Goal: Find specific page/section: Find specific page/section

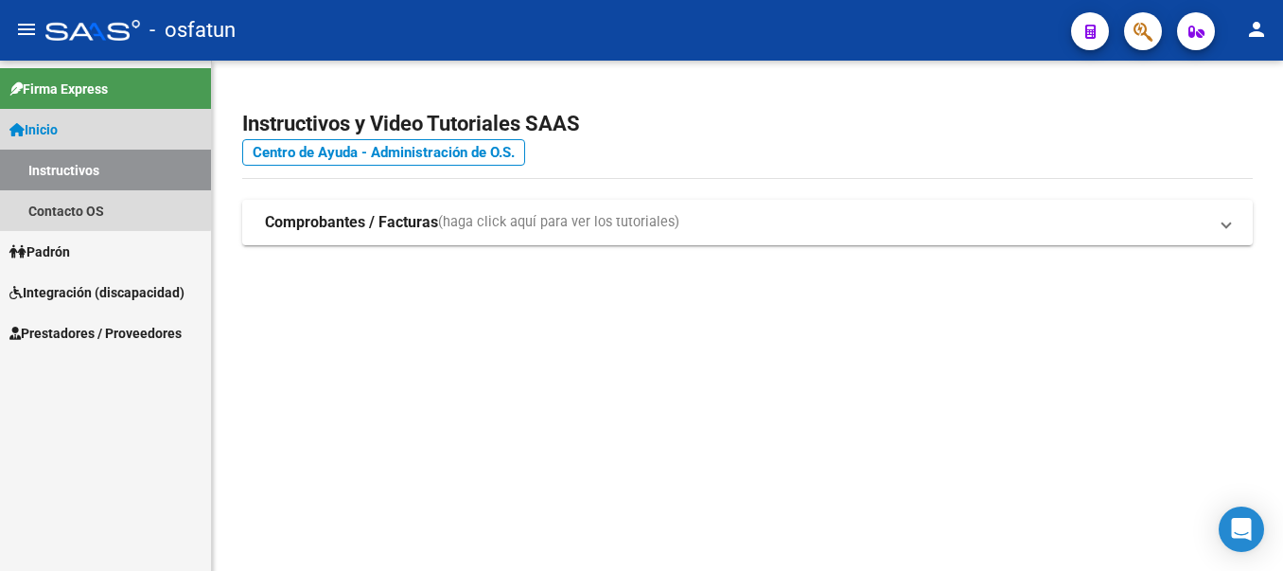
click at [70, 167] on link "Instructivos" at bounding box center [105, 169] width 211 height 41
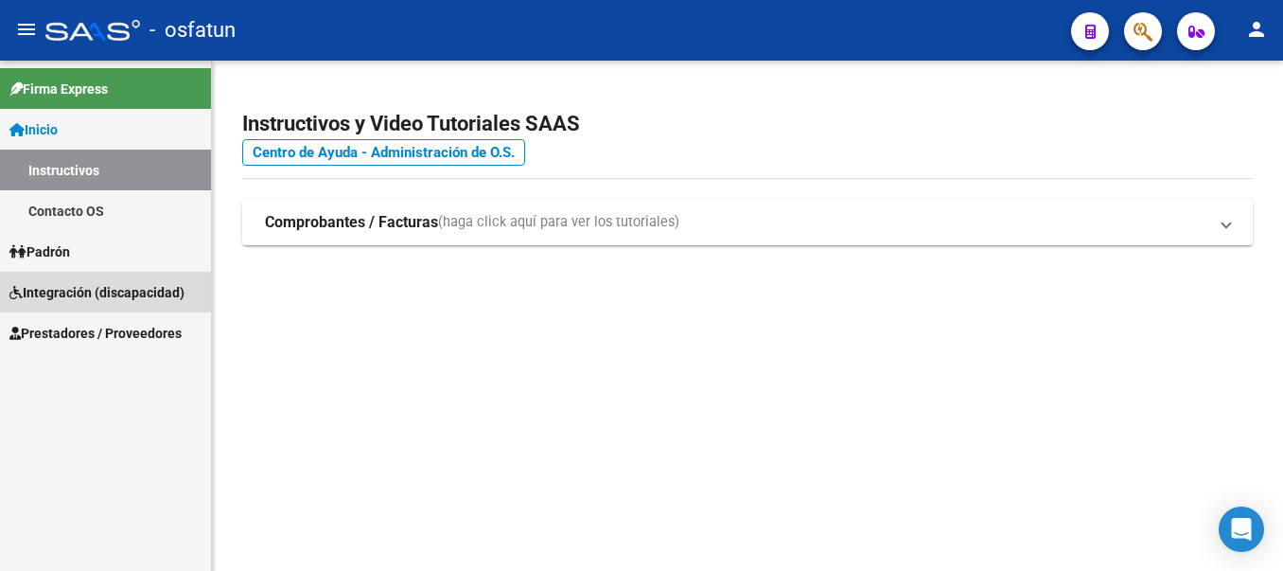
click at [65, 289] on span "Integración (discapacidad)" at bounding box center [96, 292] width 175 height 21
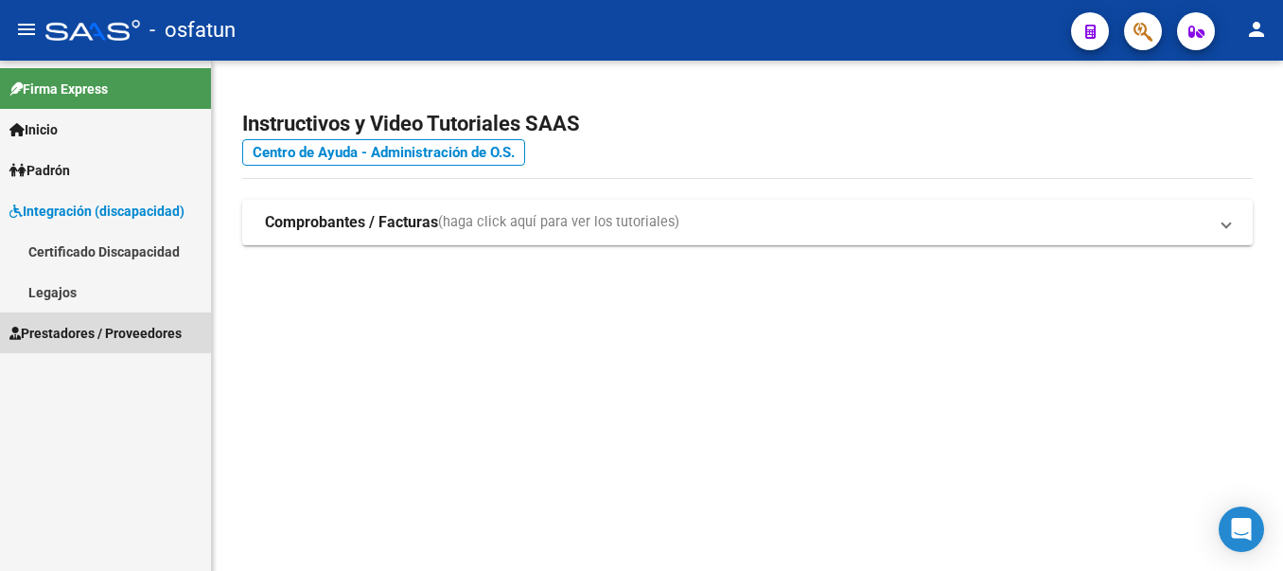
click at [90, 330] on span "Prestadores / Proveedores" at bounding box center [95, 333] width 172 height 21
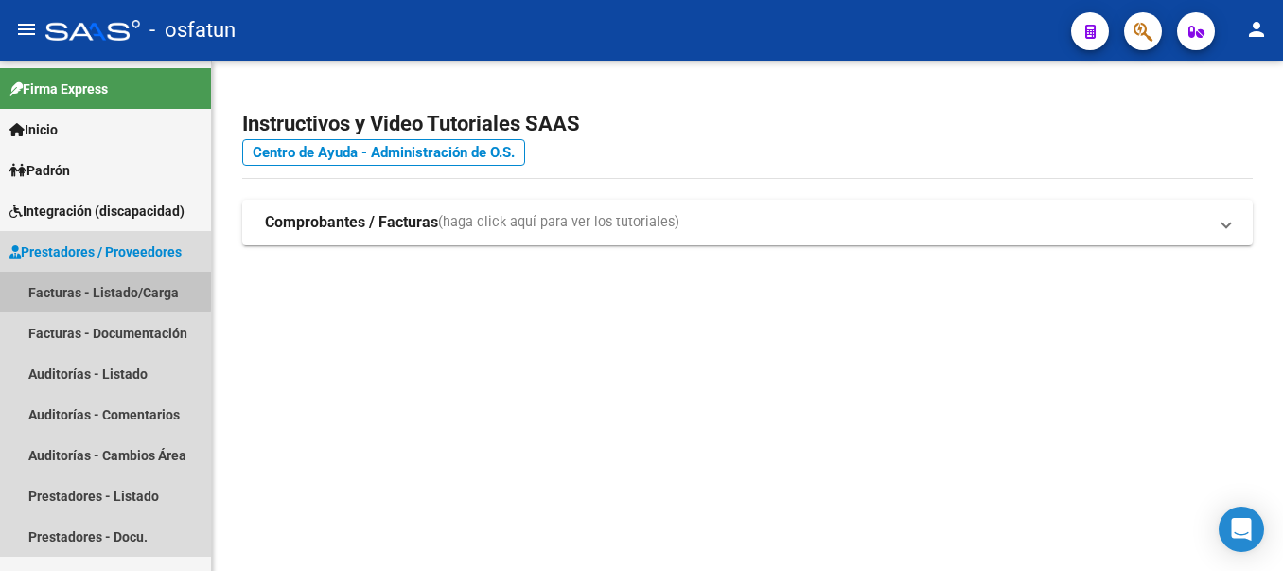
click at [66, 288] on link "Facturas - Listado/Carga" at bounding box center [105, 292] width 211 height 41
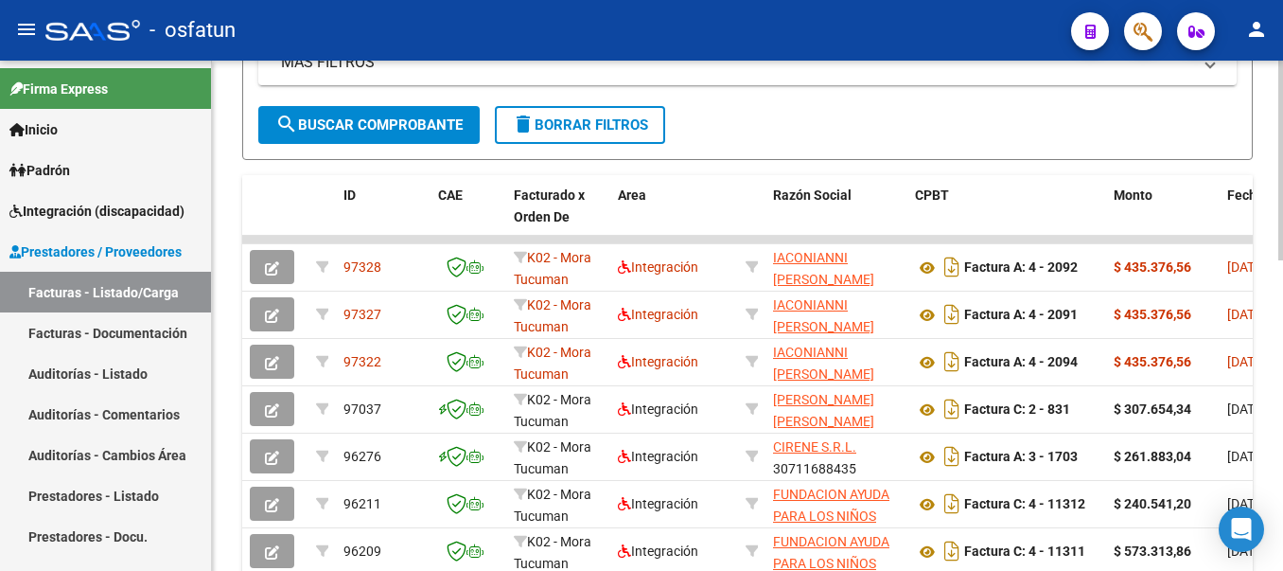
scroll to position [568, 0]
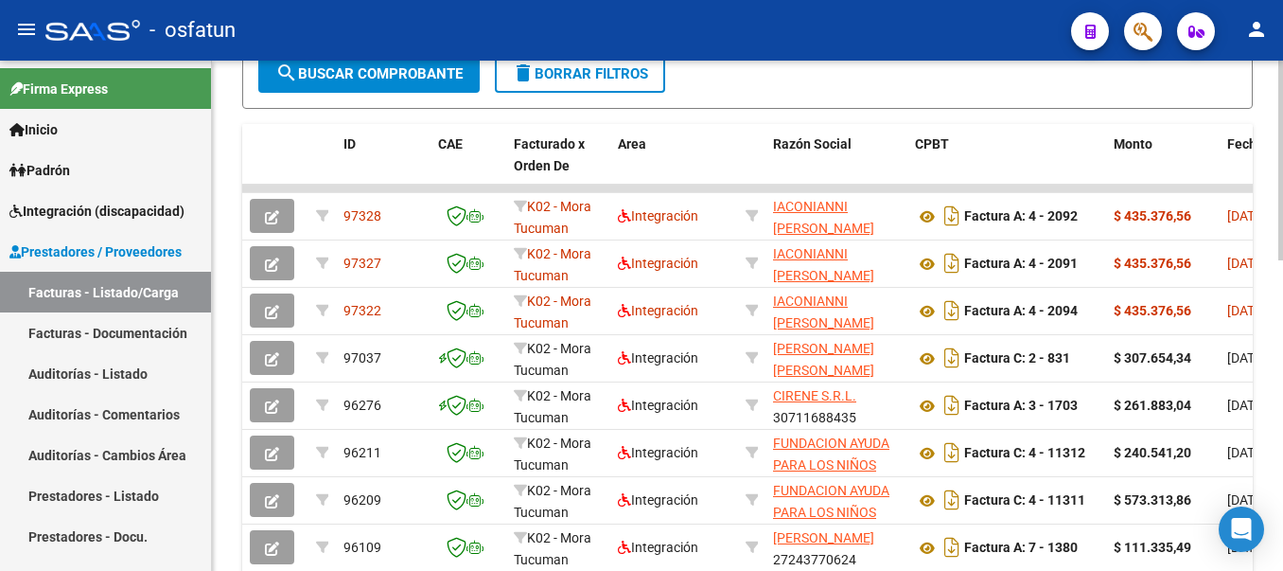
click at [1266, 434] on div "Video tutorial PRESTADORES -> Listado de CPBTs Emitidos por Prestadores / Prove…" at bounding box center [747, 137] width 1071 height 1288
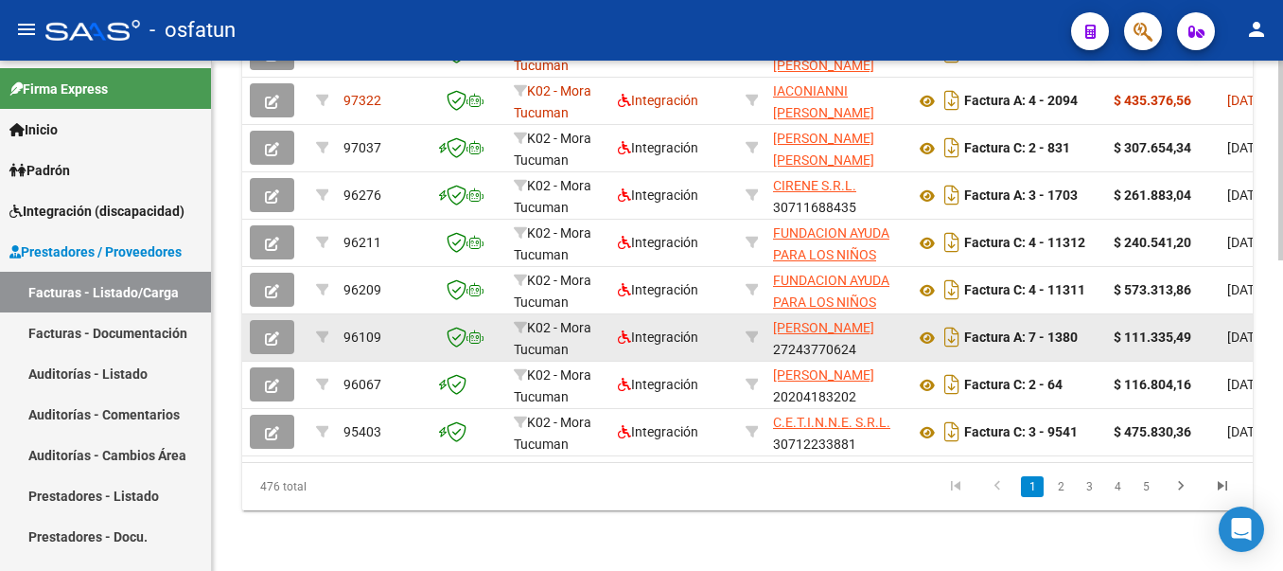
scroll to position [793, 0]
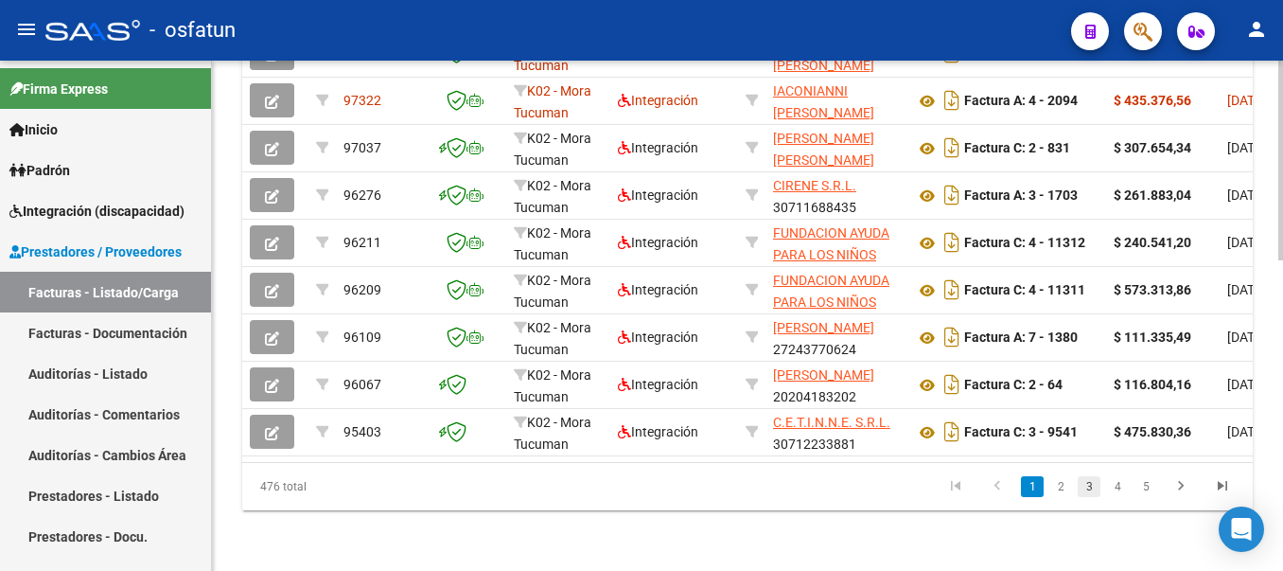
click at [1093, 486] on link "3" at bounding box center [1089, 486] width 23 height 21
click at [1093, 486] on div "476 total 1 2 3 4 5" at bounding box center [747, 486] width 1011 height 47
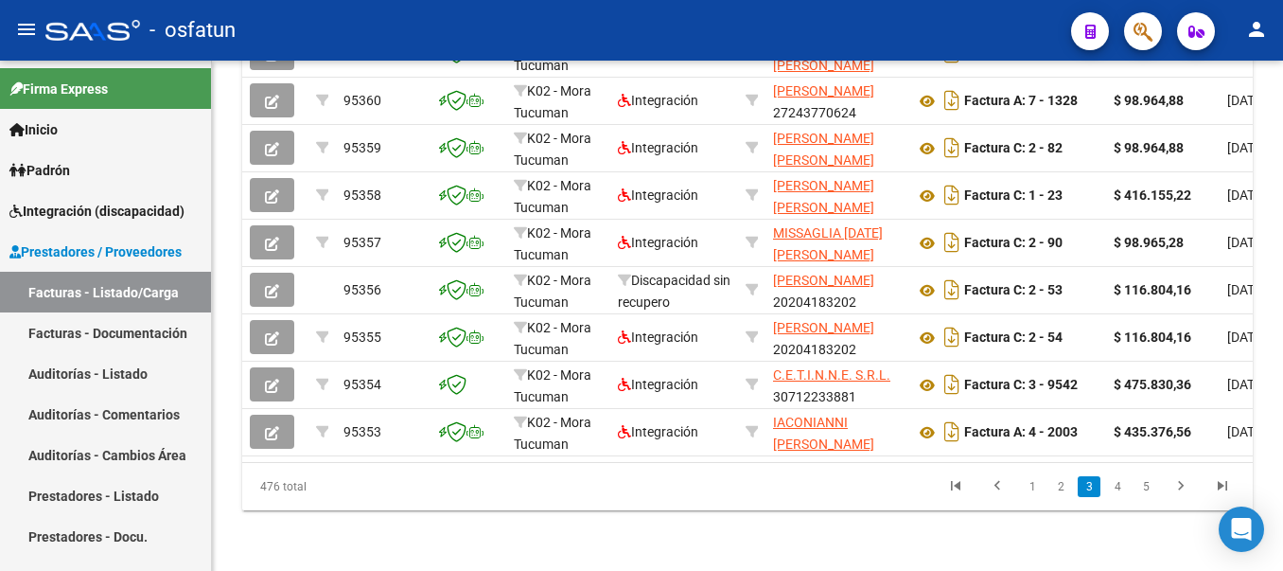
click at [1087, 492] on link "3" at bounding box center [1089, 486] width 23 height 21
click at [1180, 487] on icon "go to next page" at bounding box center [1181, 488] width 25 height 23
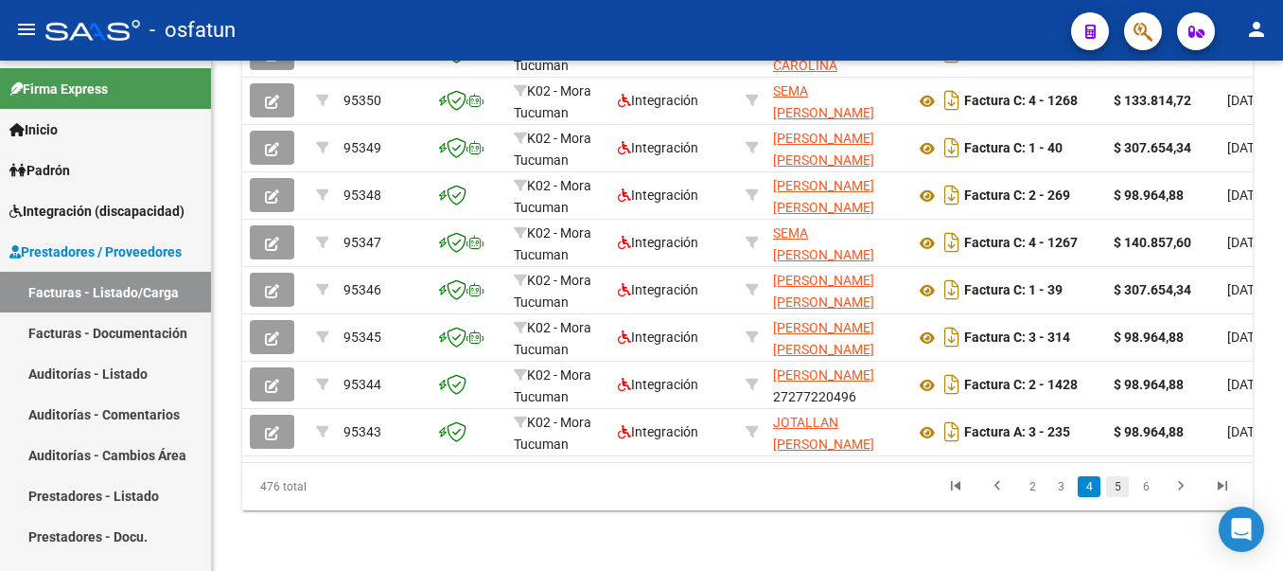
click at [1119, 487] on link "5" at bounding box center [1117, 486] width 23 height 21
click at [1119, 487] on div "476 total 2 3 4 5 6" at bounding box center [747, 486] width 1011 height 47
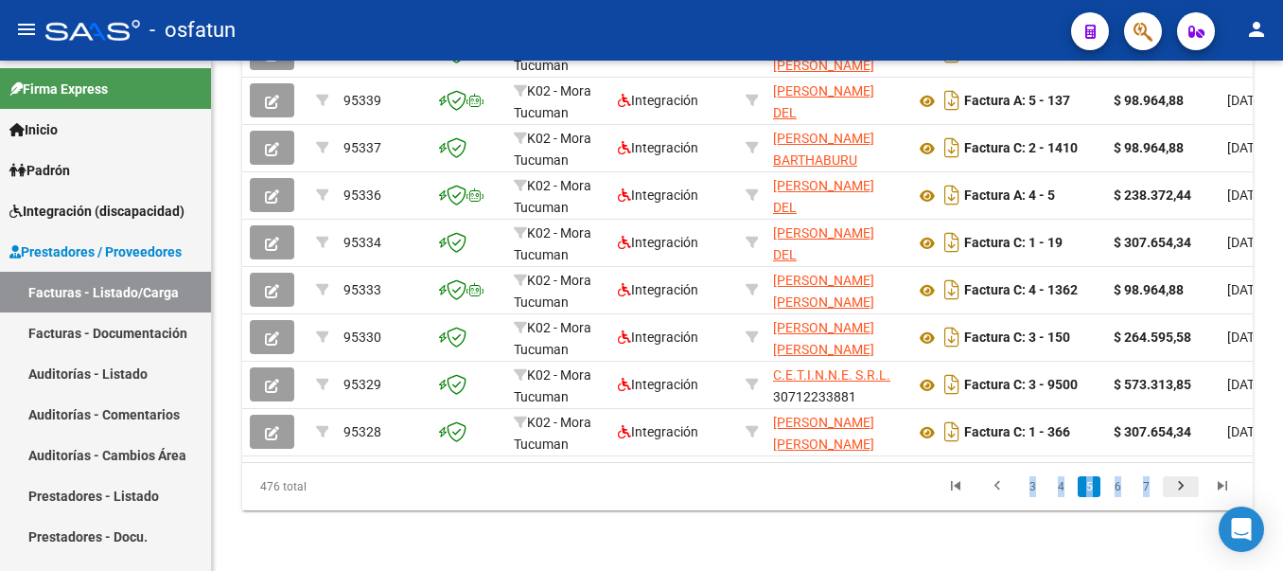
click at [1188, 487] on icon "go to next page" at bounding box center [1181, 488] width 25 height 23
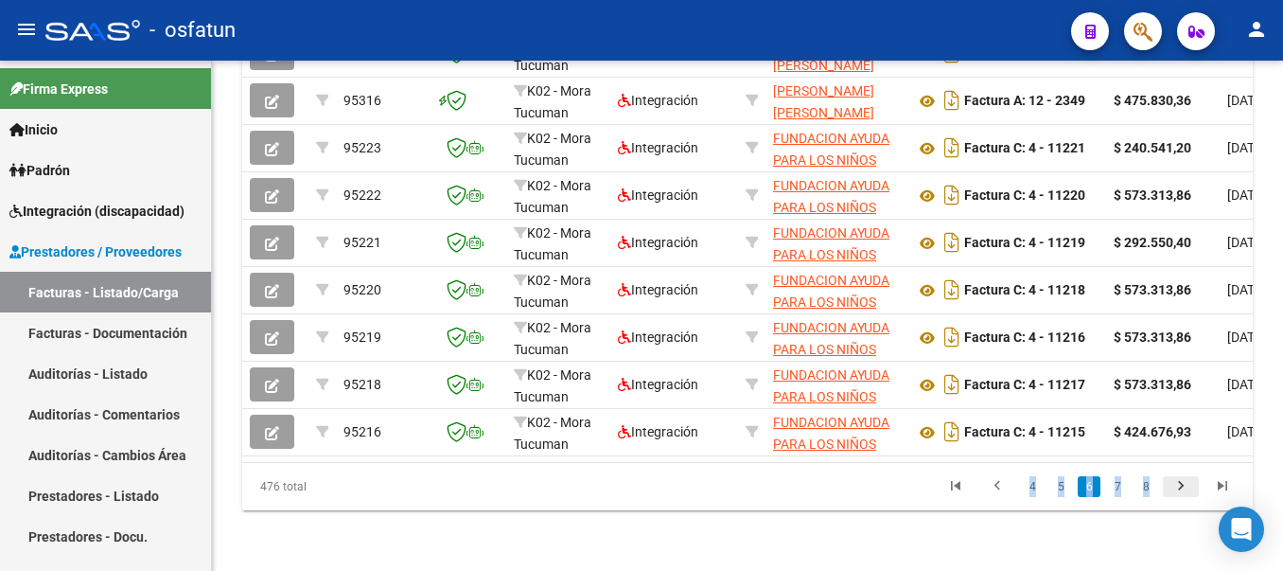
click at [1188, 487] on icon "go to next page" at bounding box center [1181, 488] width 25 height 23
click at [1188, 487] on div "476 total 4 5 6 7 8" at bounding box center [747, 486] width 1011 height 47
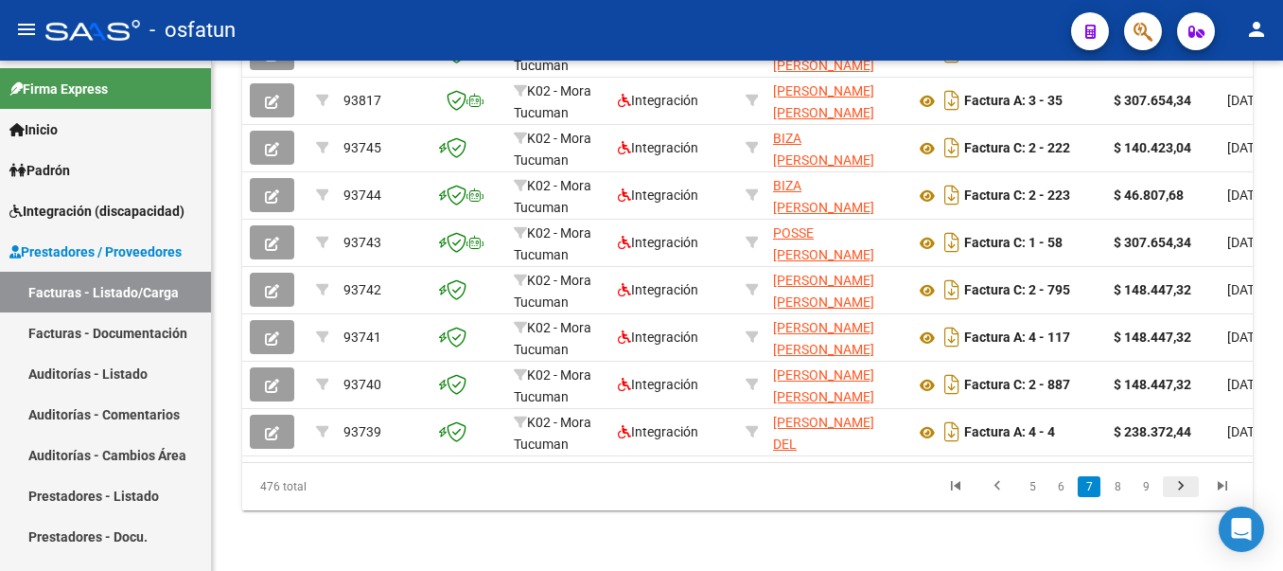
click at [1184, 485] on icon "go to next page" at bounding box center [1181, 488] width 25 height 23
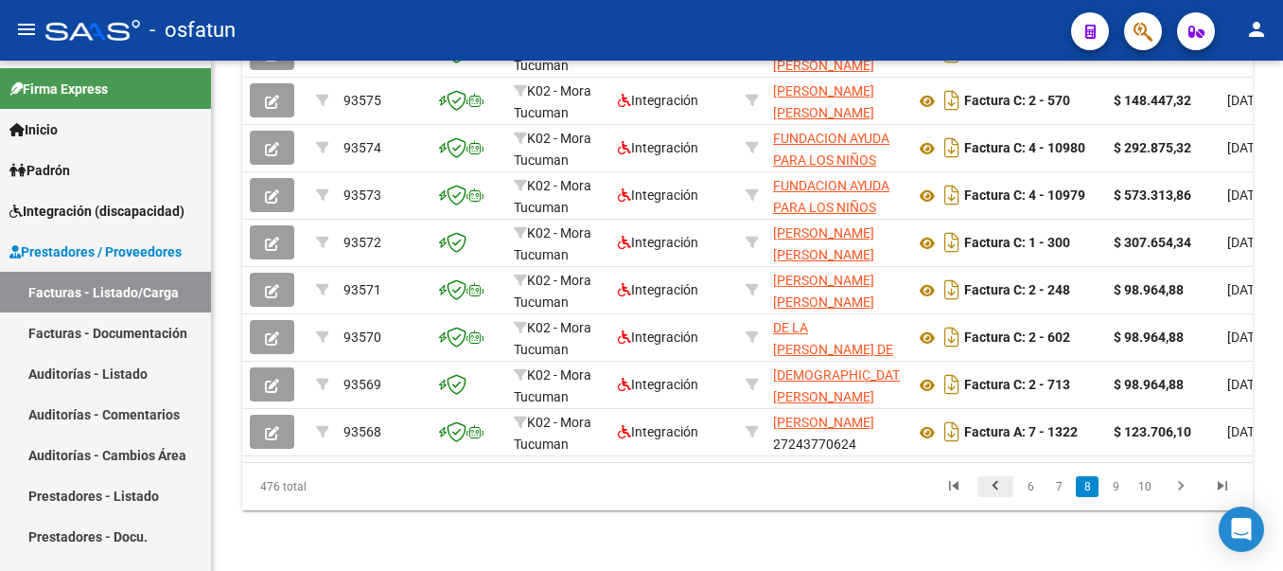
click at [993, 483] on icon "go to previous page" at bounding box center [995, 488] width 25 height 23
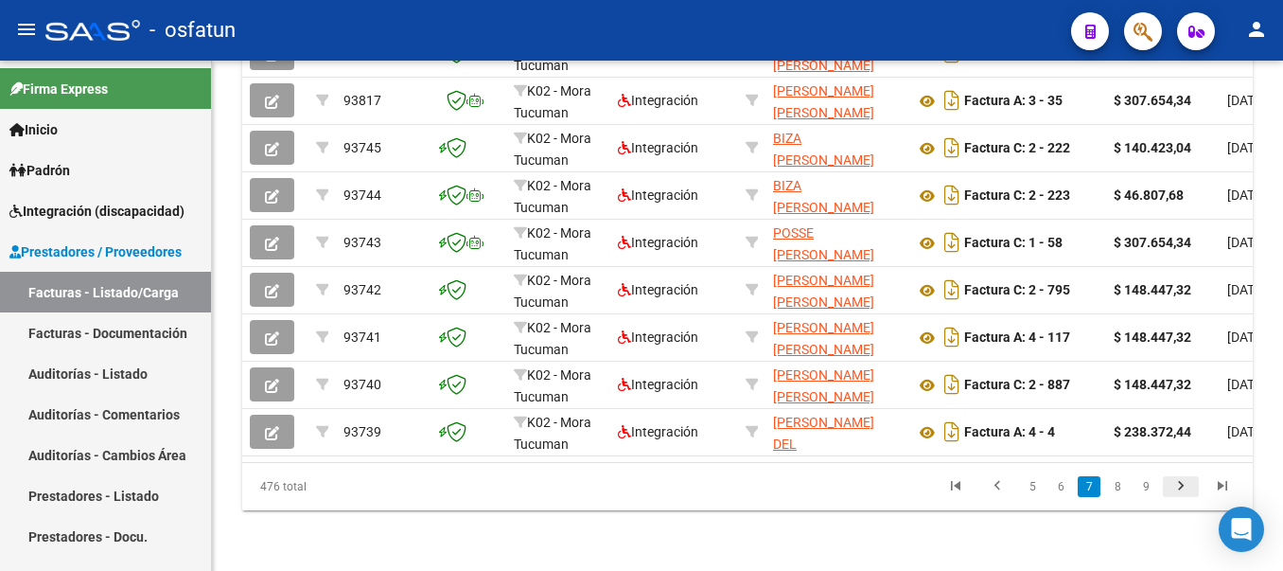
click at [1181, 486] on icon "go to next page" at bounding box center [1181, 488] width 25 height 23
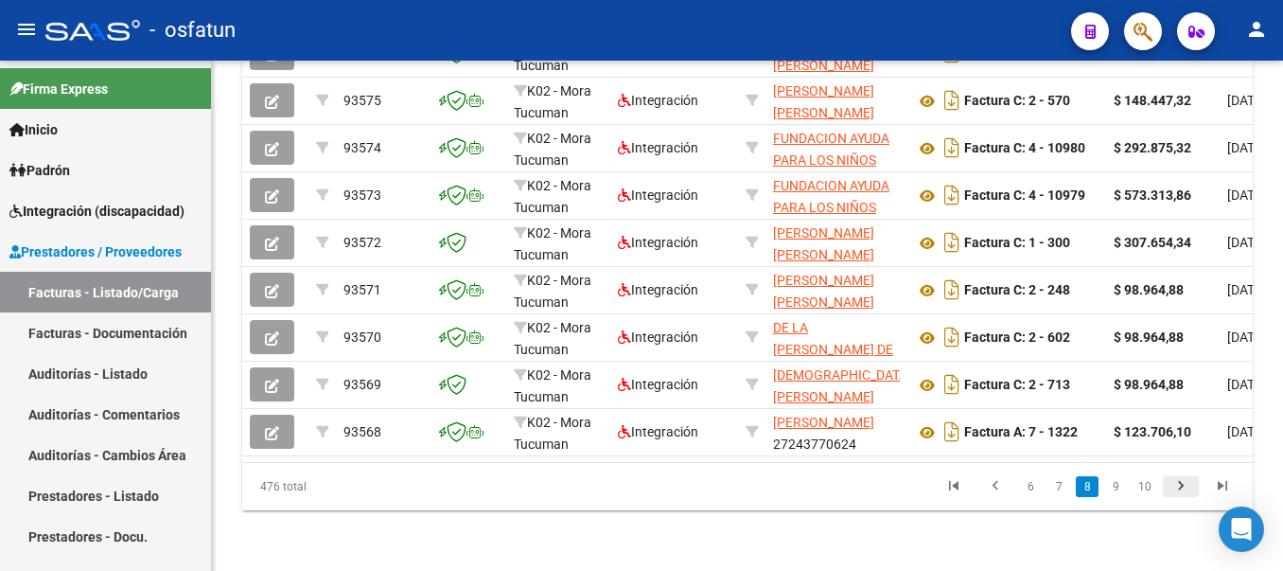
click at [1181, 486] on icon "go to next page" at bounding box center [1181, 488] width 25 height 23
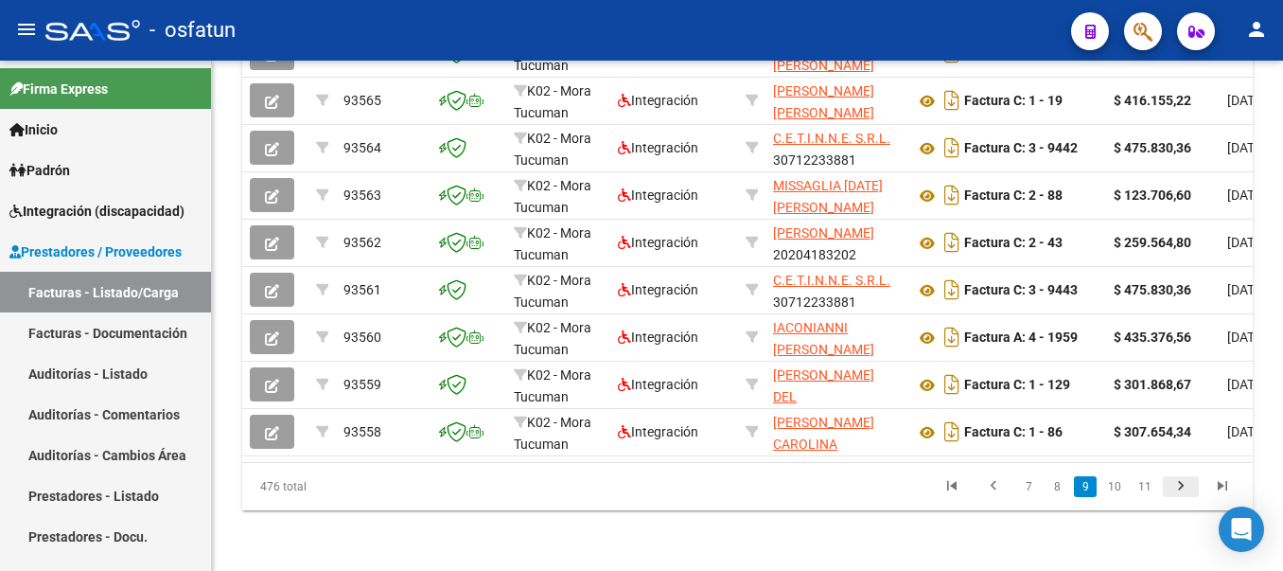
click at [1181, 486] on icon "go to next page" at bounding box center [1181, 488] width 25 height 23
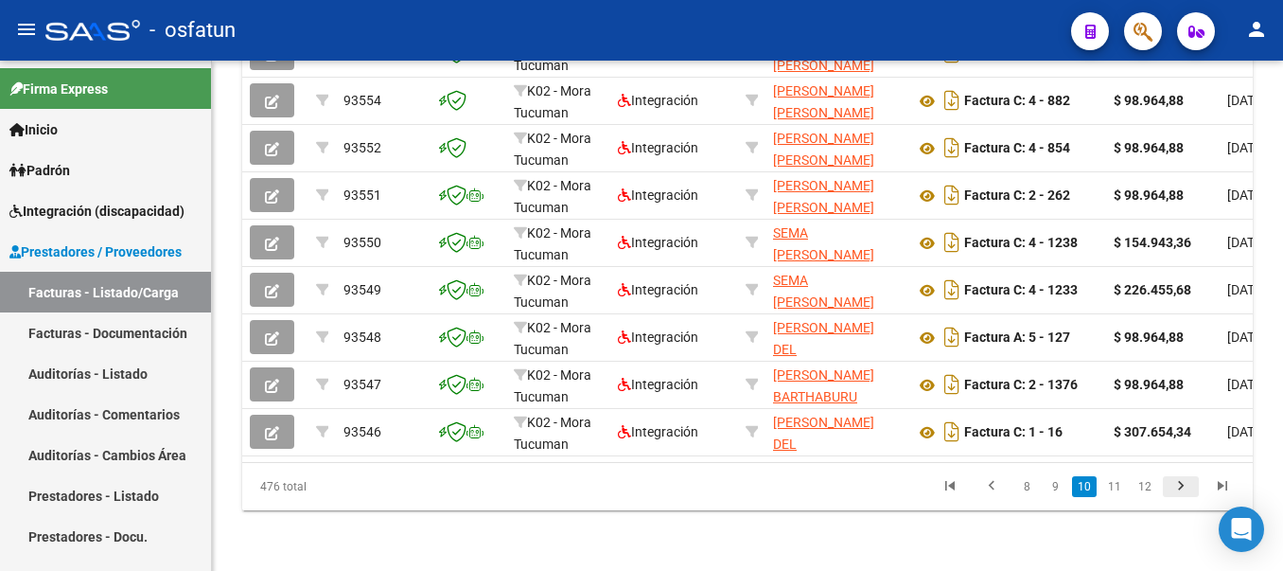
click at [1181, 486] on icon "go to next page" at bounding box center [1181, 488] width 25 height 23
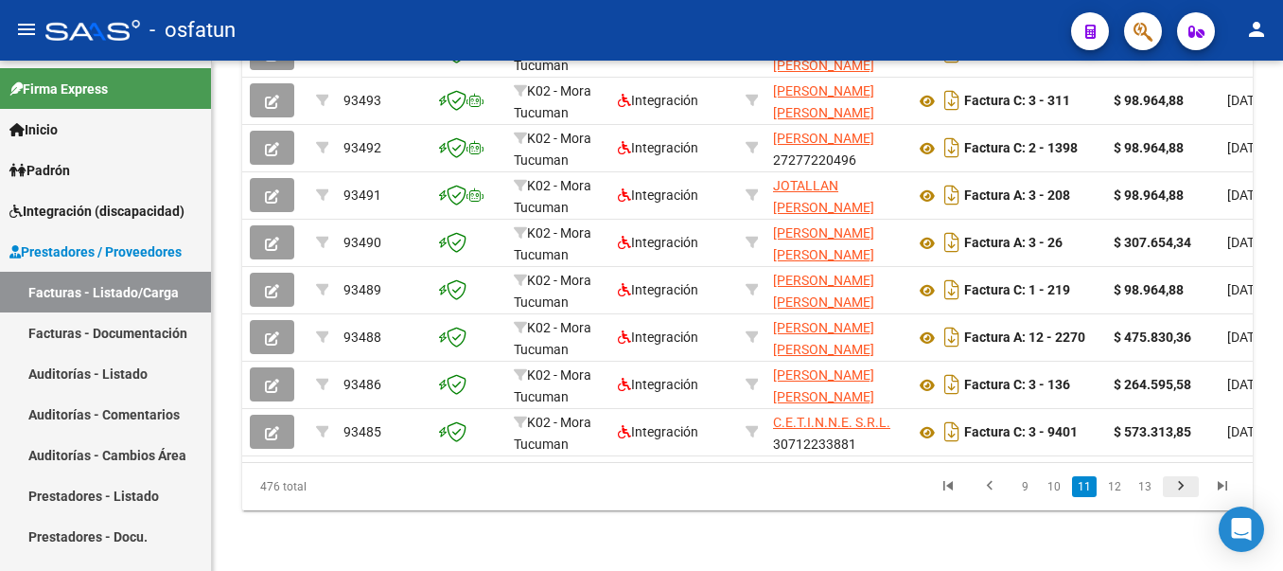
click at [1181, 486] on icon "go to next page" at bounding box center [1181, 488] width 25 height 23
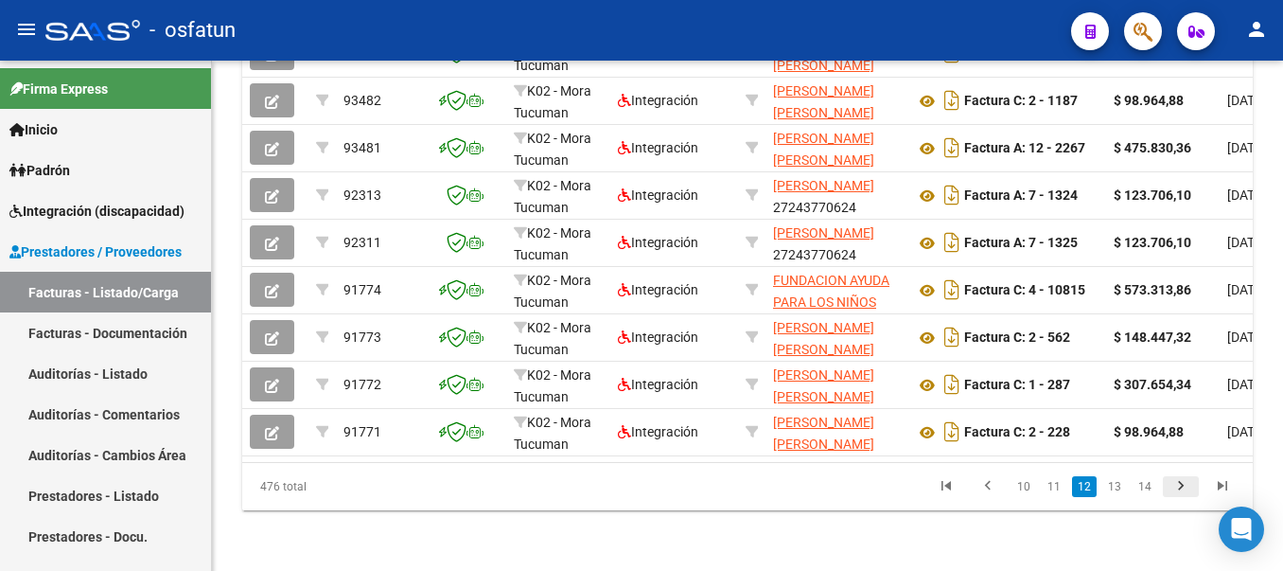
click at [1175, 485] on icon "go to next page" at bounding box center [1181, 488] width 25 height 23
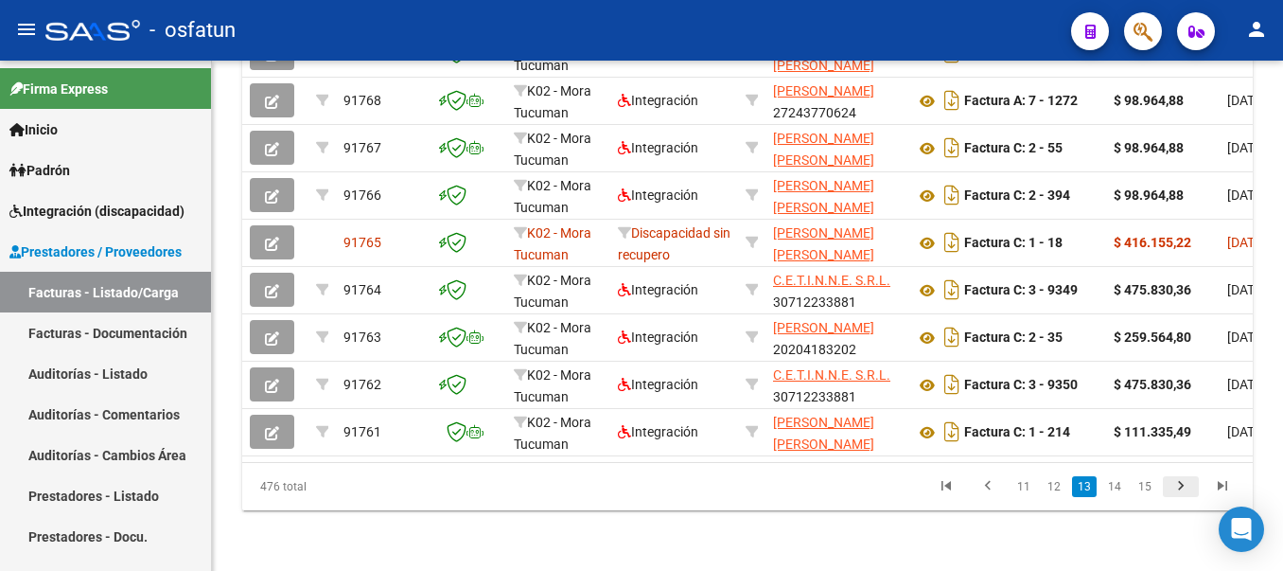
click at [1175, 485] on icon "go to next page" at bounding box center [1181, 488] width 25 height 23
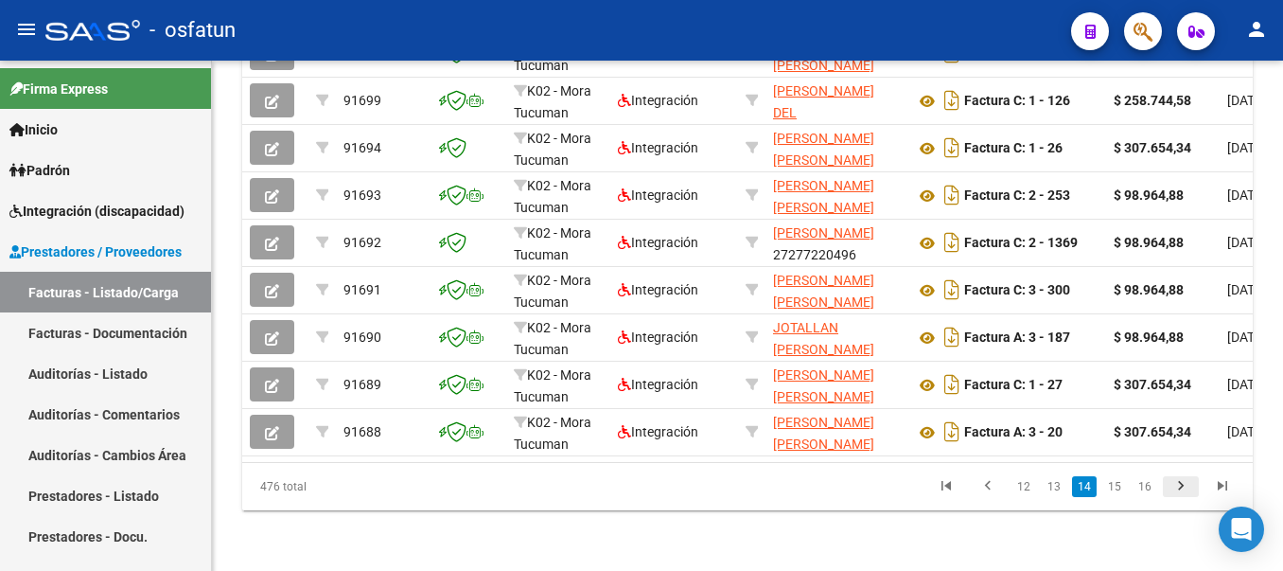
click at [1175, 485] on icon "go to next page" at bounding box center [1181, 488] width 25 height 23
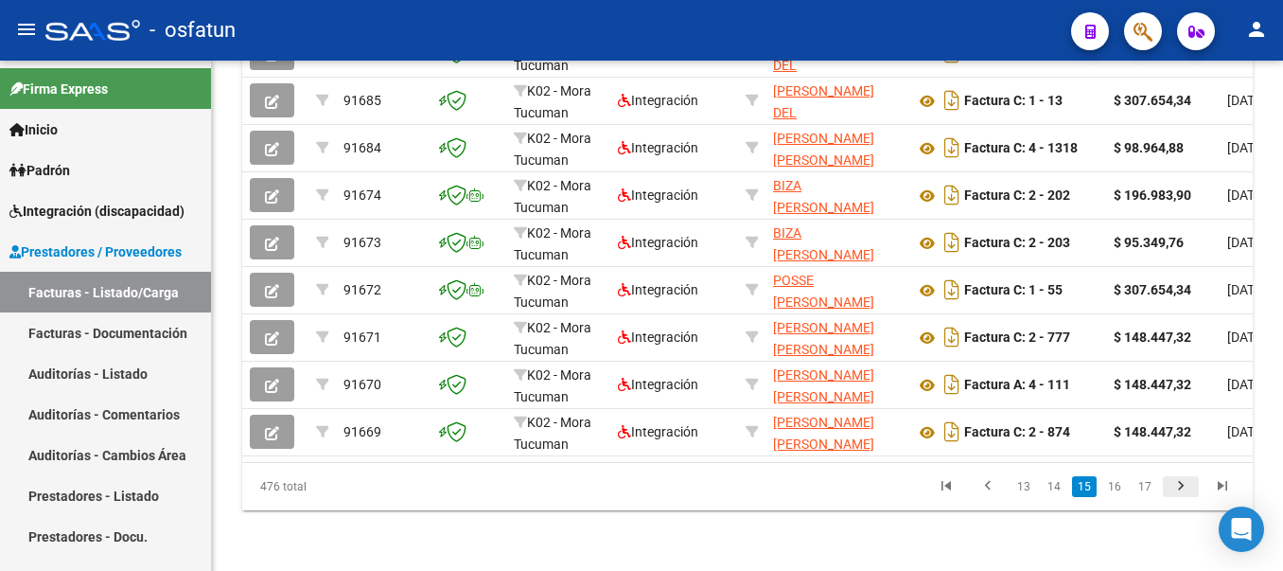
click at [1183, 487] on icon "go to next page" at bounding box center [1181, 488] width 25 height 23
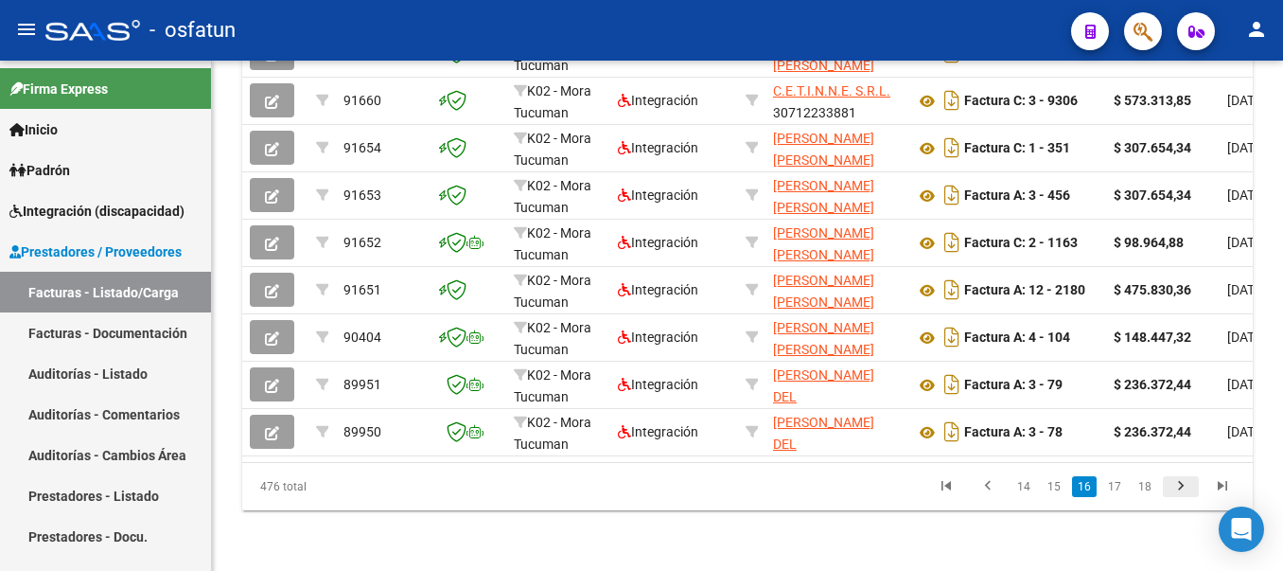
click at [1183, 487] on icon "go to next page" at bounding box center [1181, 488] width 25 height 23
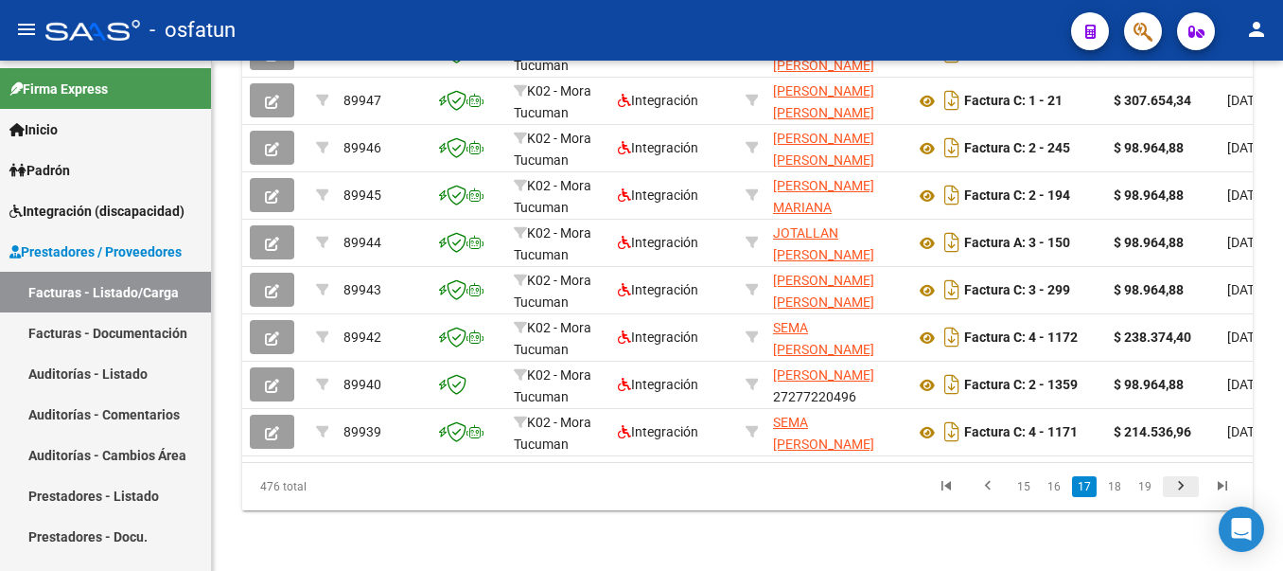
click at [1183, 487] on icon "go to next page" at bounding box center [1181, 488] width 25 height 23
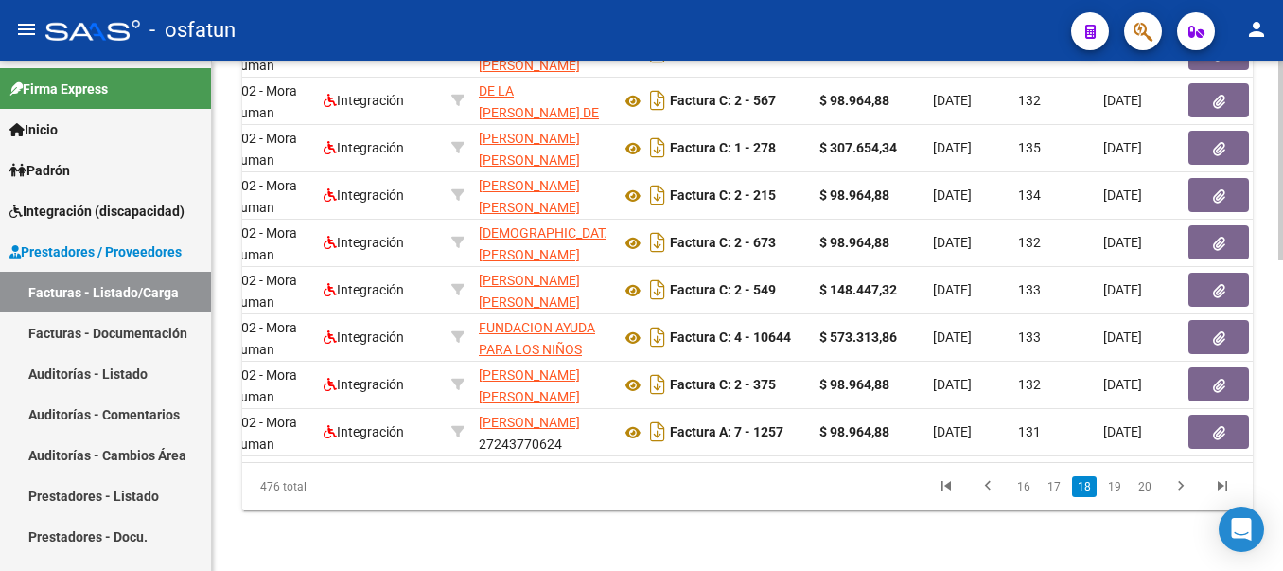
scroll to position [0, 396]
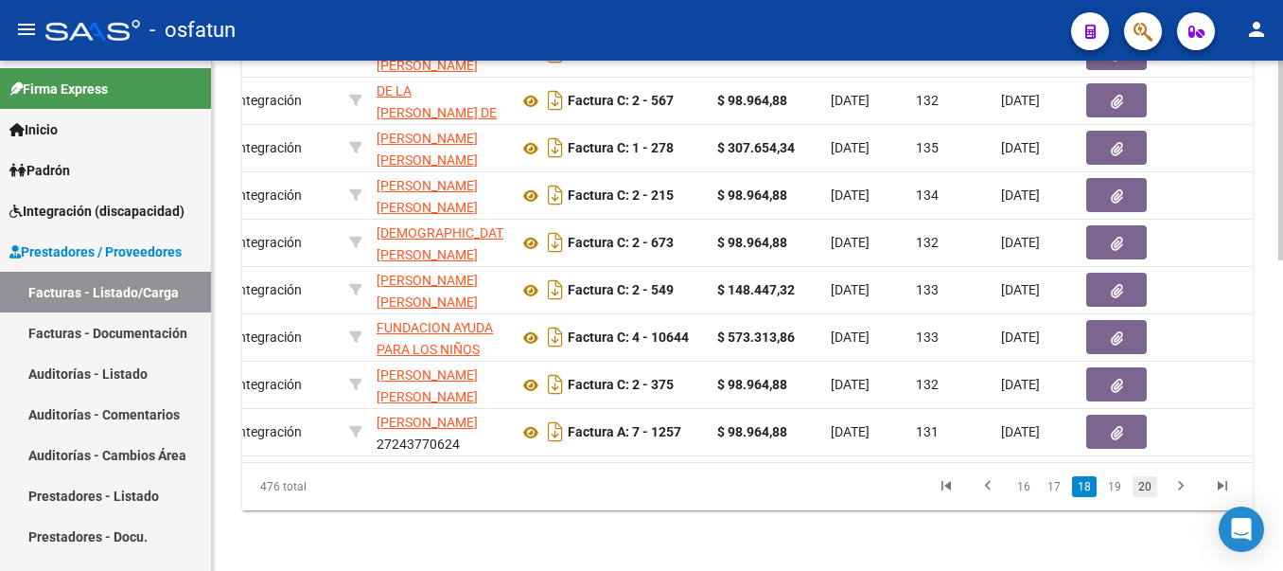
click at [1148, 484] on link "20" at bounding box center [1145, 486] width 25 height 21
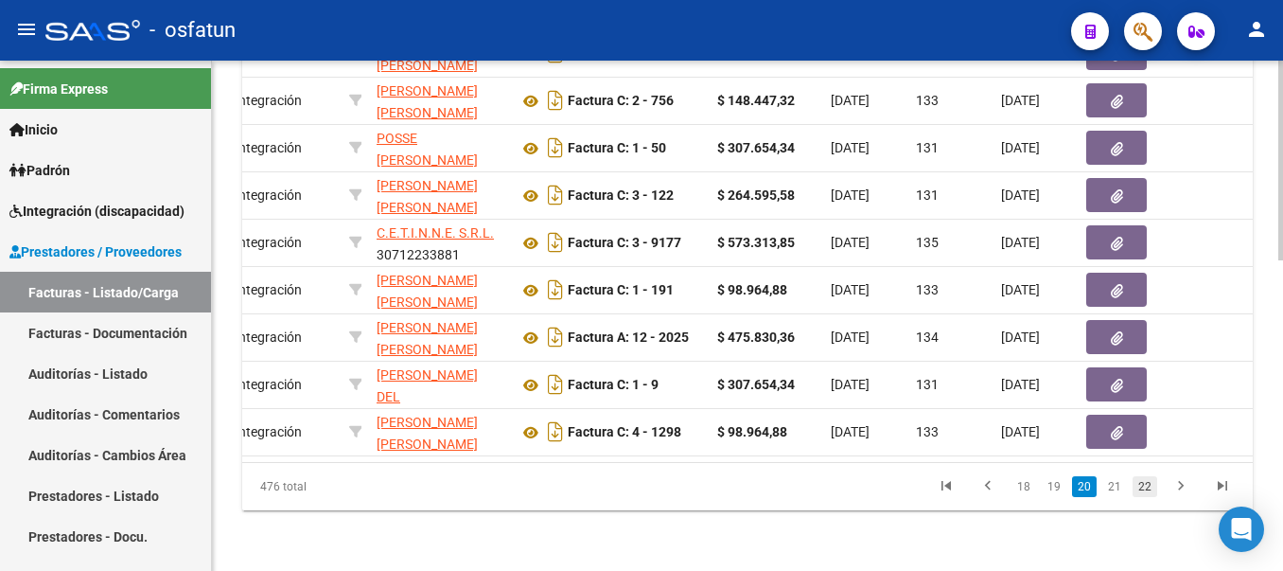
click at [1149, 488] on link "22" at bounding box center [1145, 486] width 25 height 21
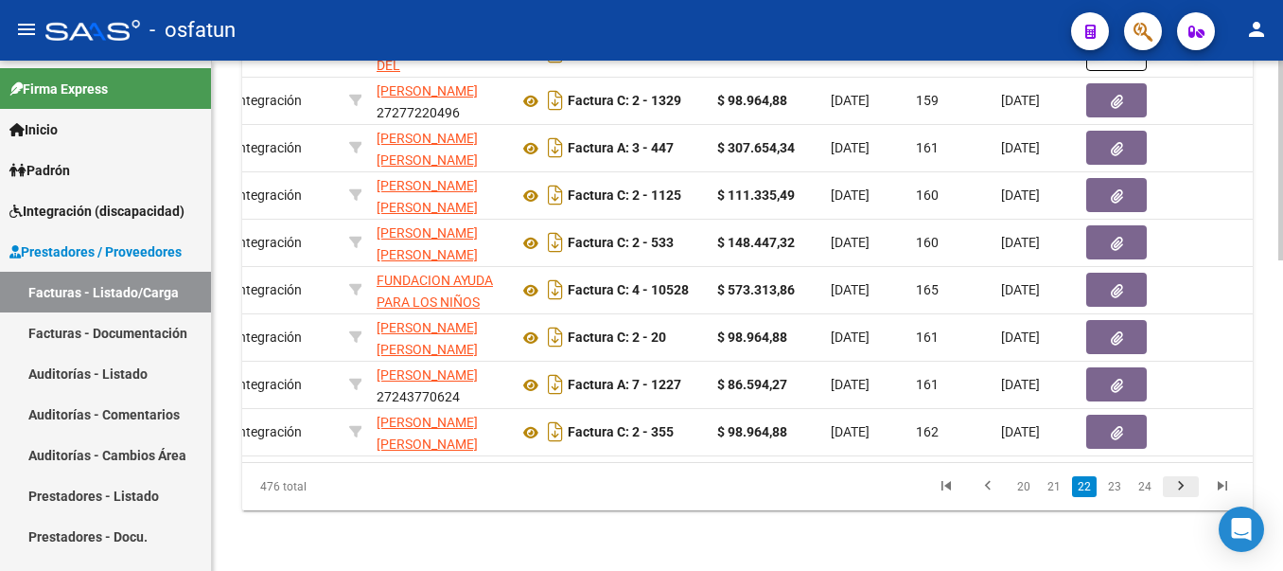
click at [1185, 485] on icon "go to next page" at bounding box center [1181, 488] width 25 height 23
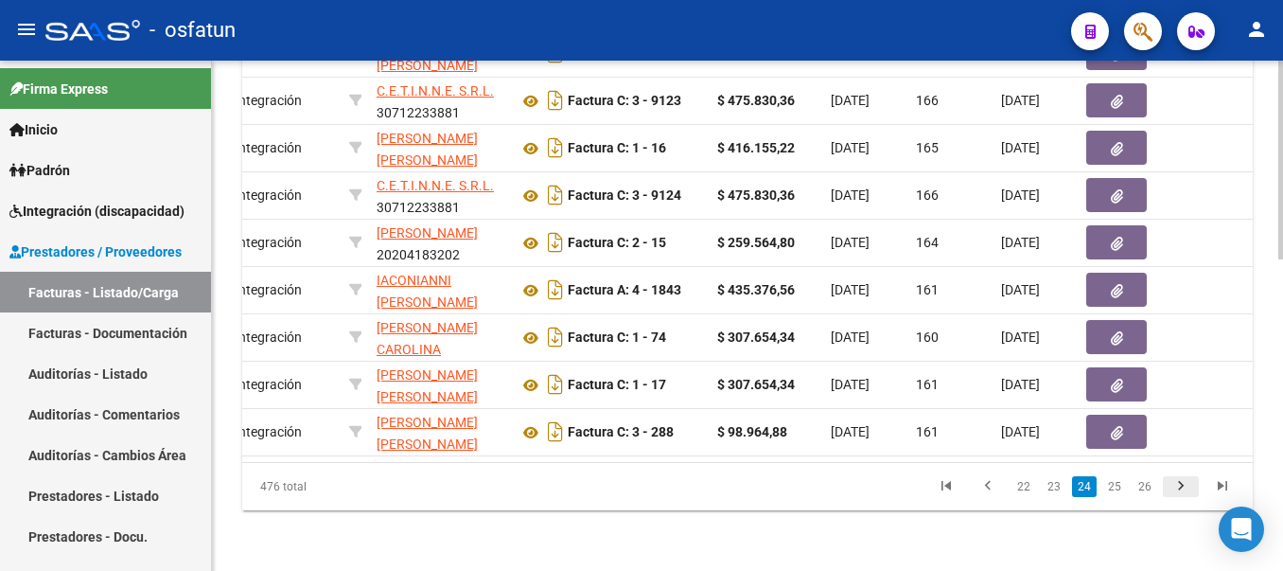
click at [1185, 485] on div "476 total 22 23 24 25 26" at bounding box center [747, 486] width 1011 height 47
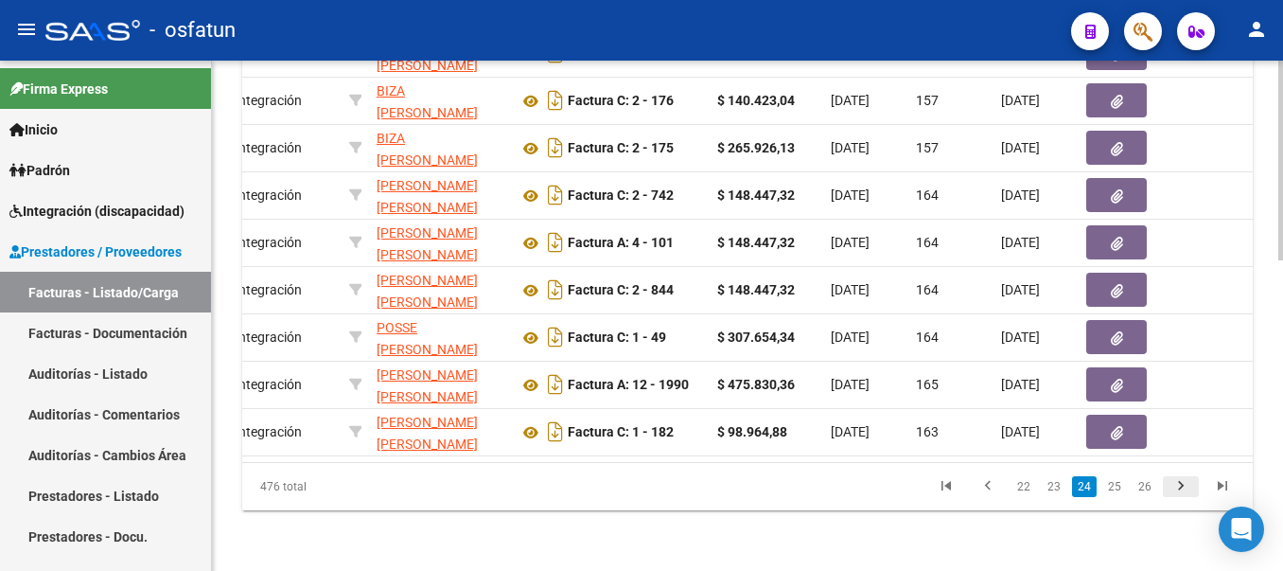
click at [1185, 485] on icon "go to next page" at bounding box center [1181, 488] width 25 height 23
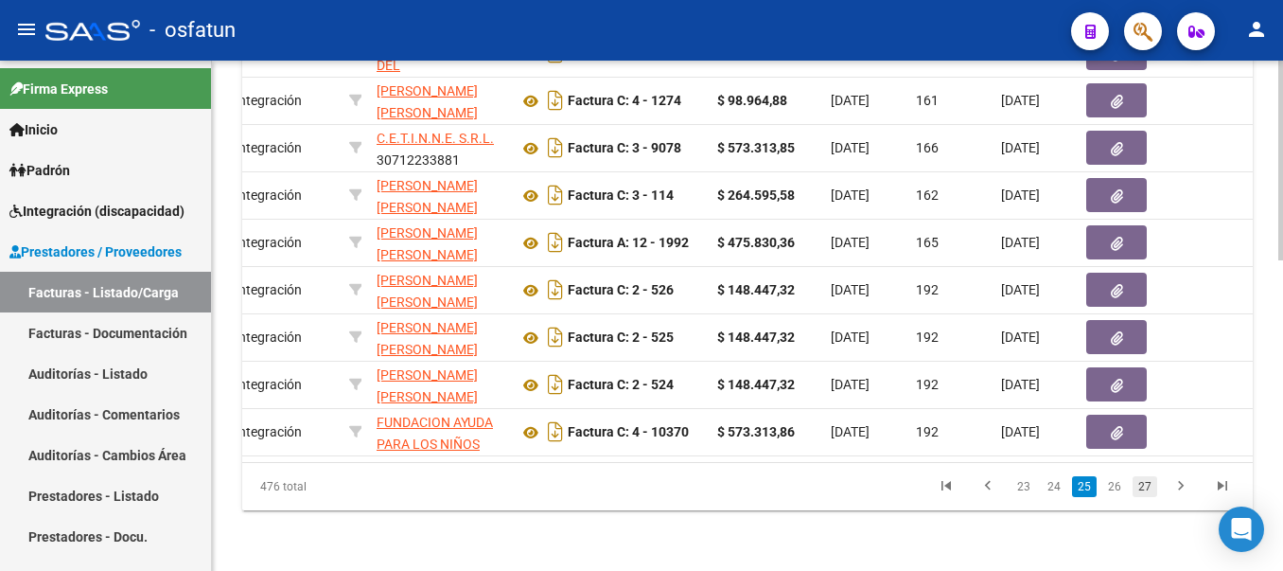
click at [1143, 483] on link "27" at bounding box center [1145, 486] width 25 height 21
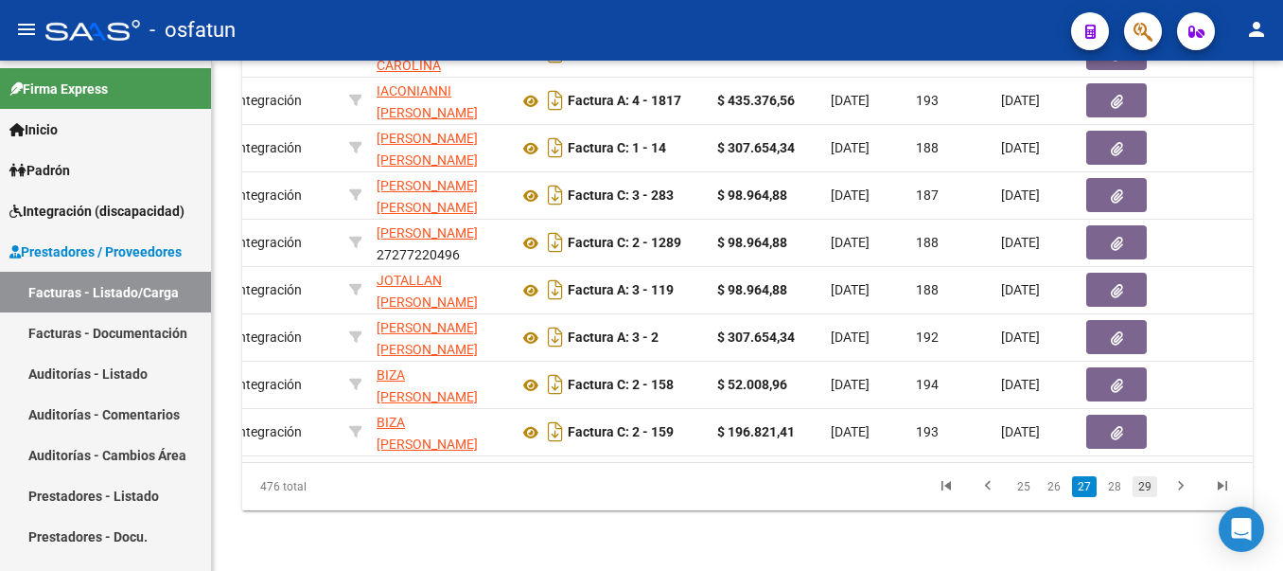
click at [1149, 481] on link "29" at bounding box center [1145, 486] width 25 height 21
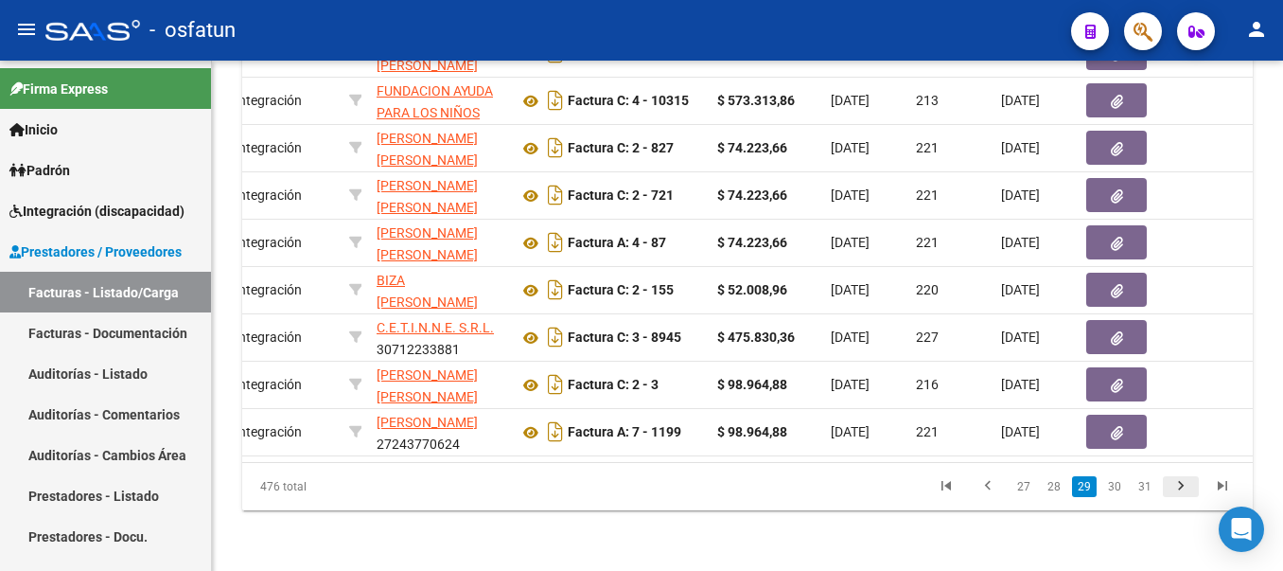
click at [1184, 488] on icon "go to next page" at bounding box center [1181, 488] width 25 height 23
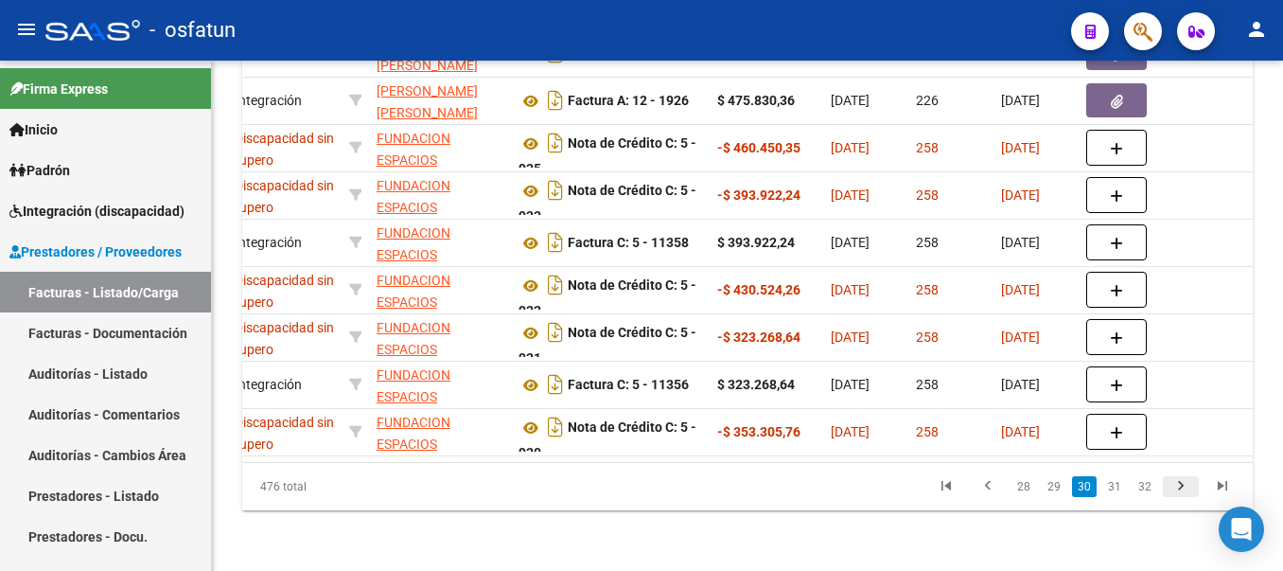
click at [1184, 488] on icon "go to next page" at bounding box center [1181, 488] width 25 height 23
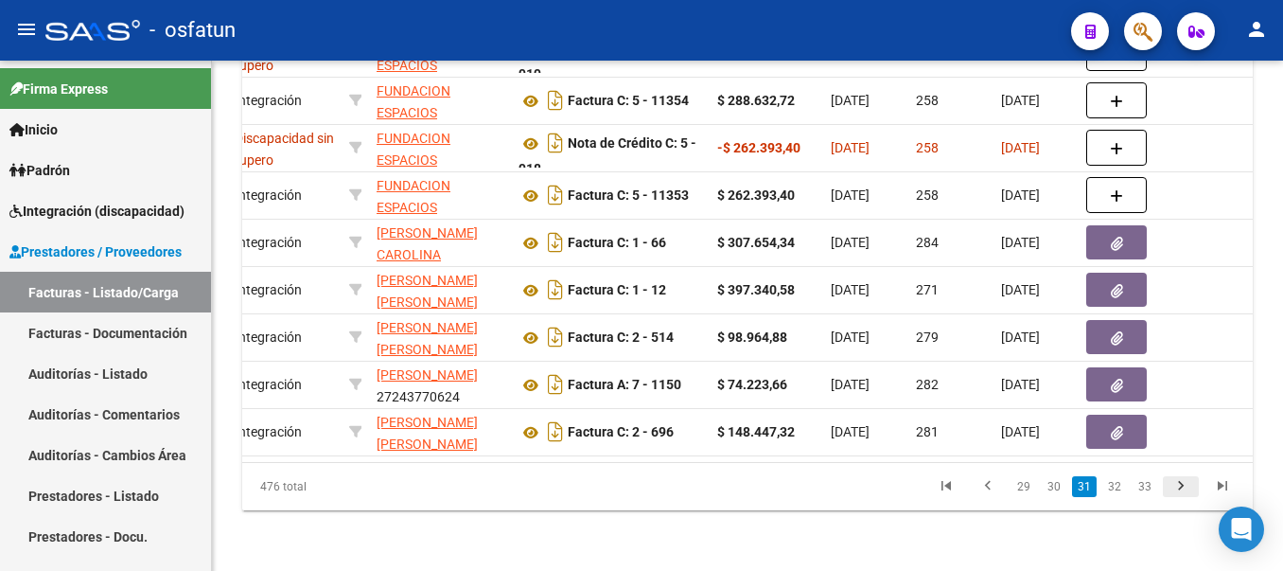
click at [1184, 488] on icon "go to next page" at bounding box center [1181, 488] width 25 height 23
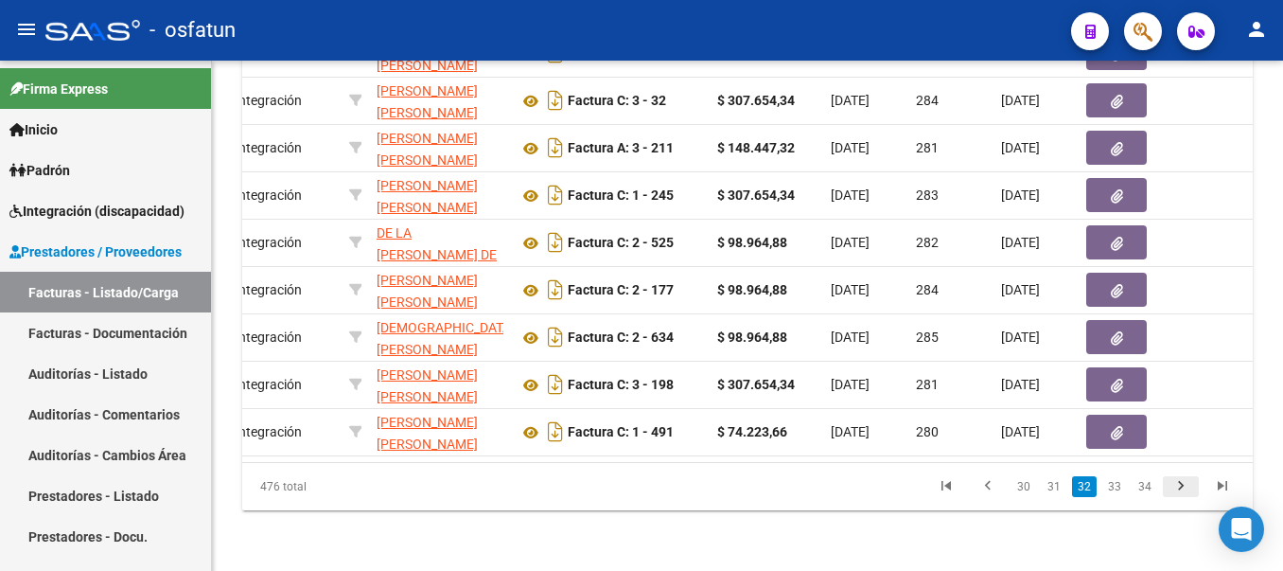
click at [1183, 483] on icon "go to next page" at bounding box center [1181, 488] width 25 height 23
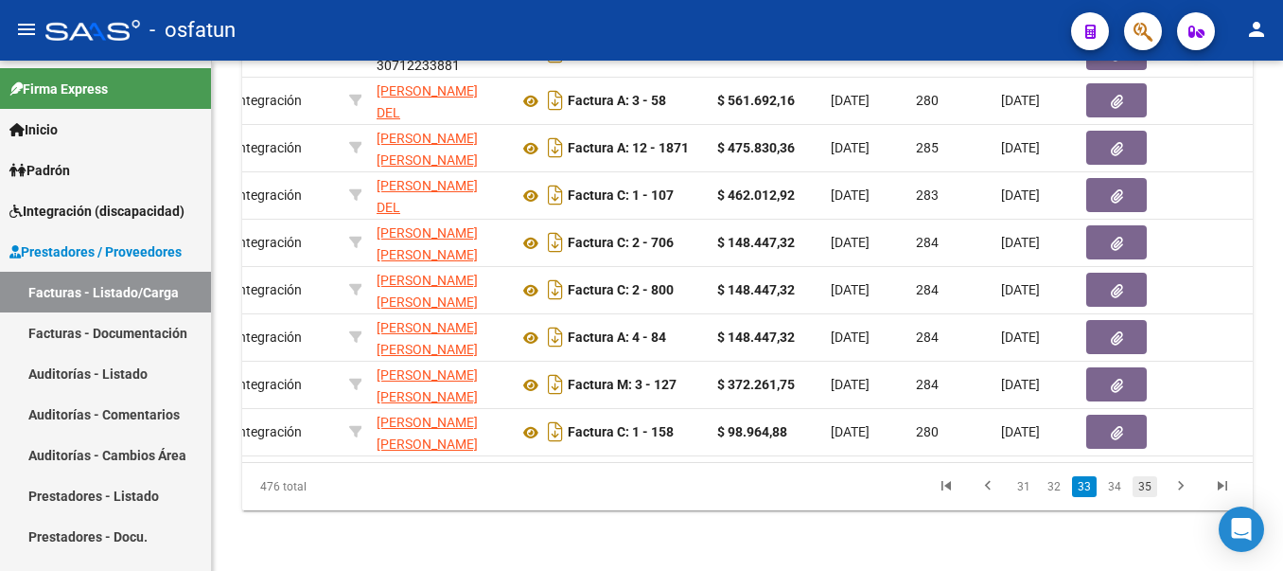
click at [1148, 490] on link "35" at bounding box center [1145, 486] width 25 height 21
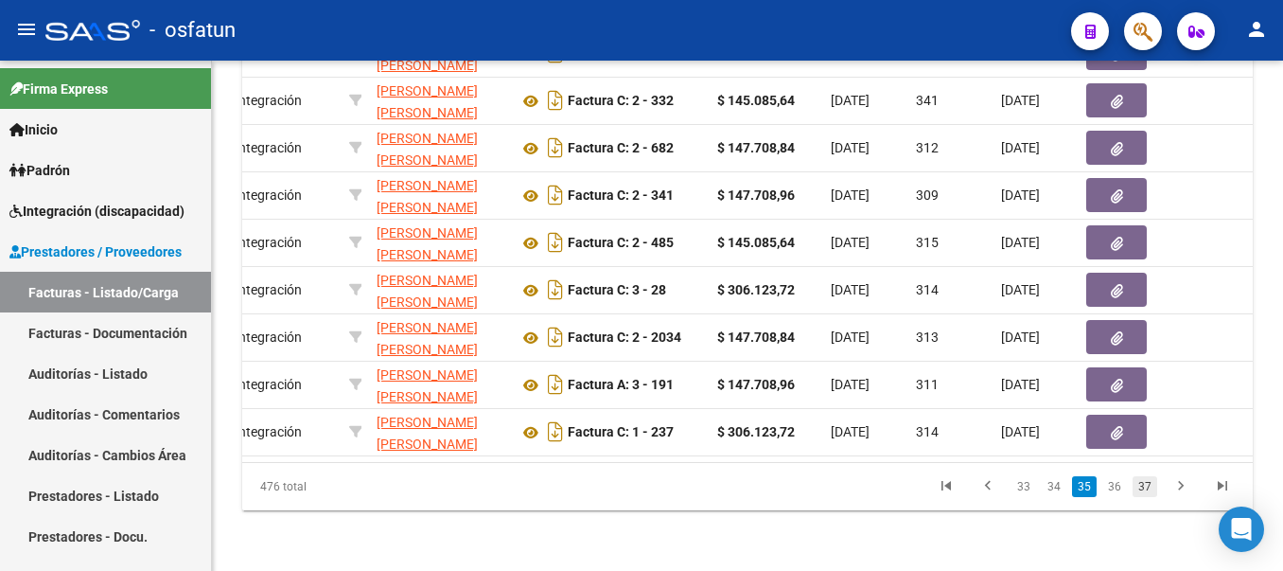
click at [1149, 488] on link "37" at bounding box center [1145, 486] width 25 height 21
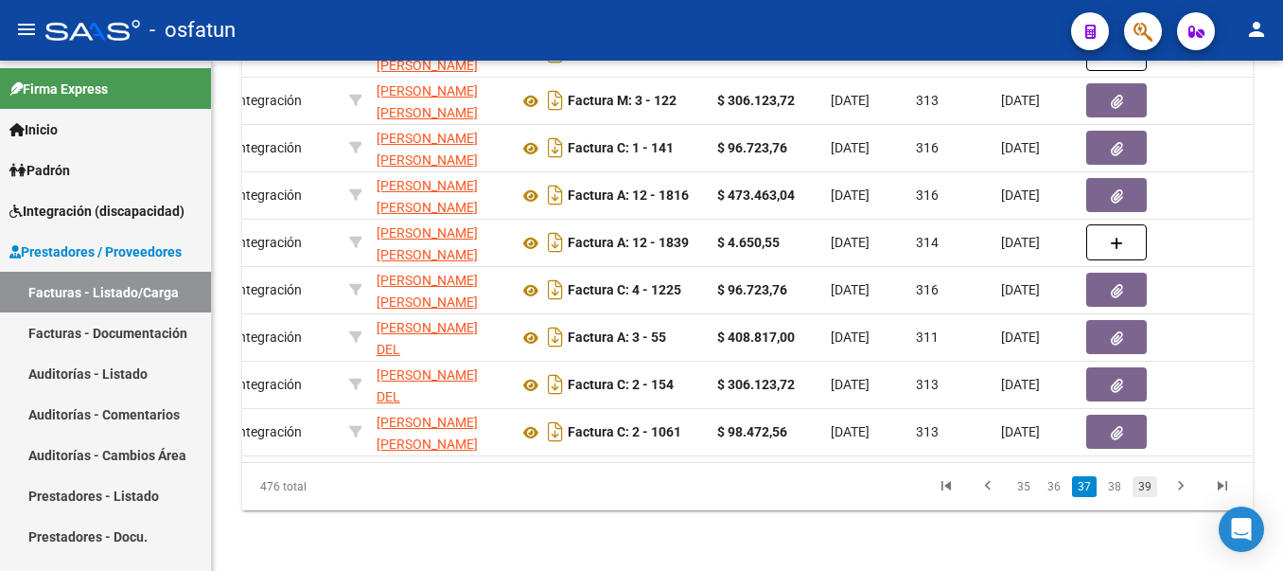
click at [1146, 489] on link "39" at bounding box center [1145, 486] width 25 height 21
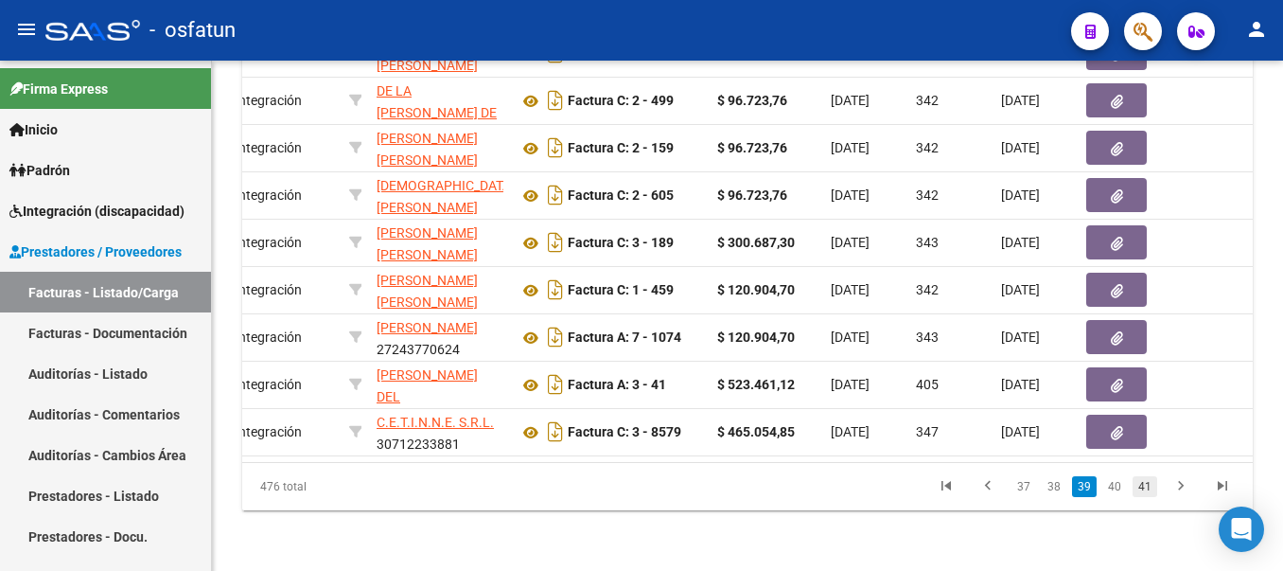
click at [1146, 490] on link "41" at bounding box center [1145, 486] width 25 height 21
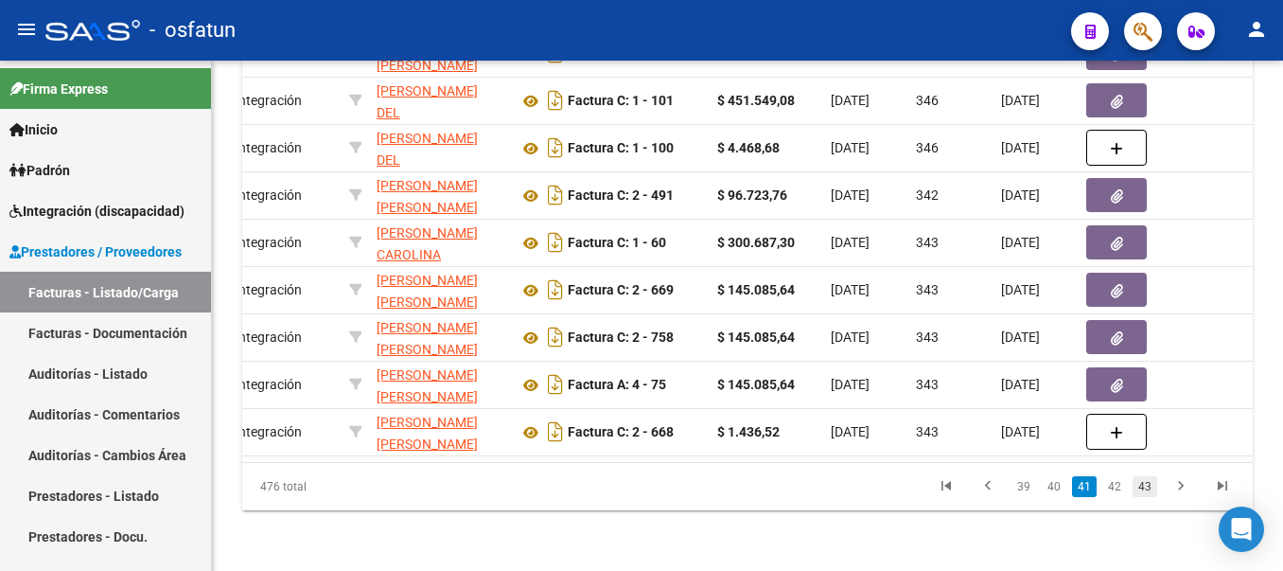
click at [1145, 488] on link "43" at bounding box center [1145, 486] width 25 height 21
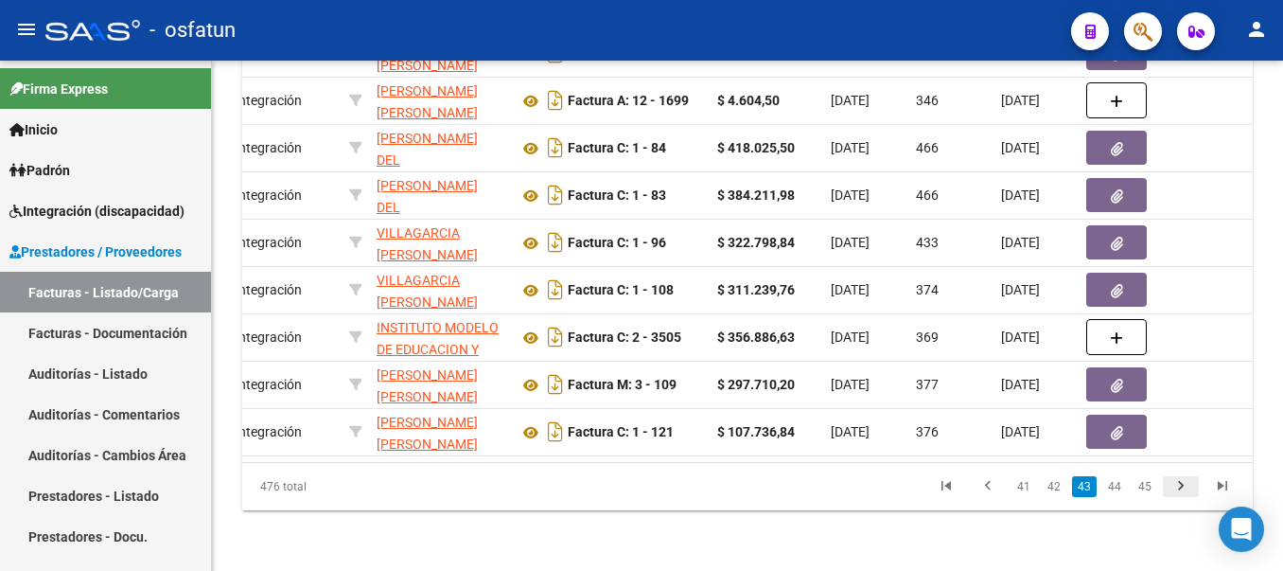
click at [1179, 487] on icon "go to next page" at bounding box center [1181, 488] width 25 height 23
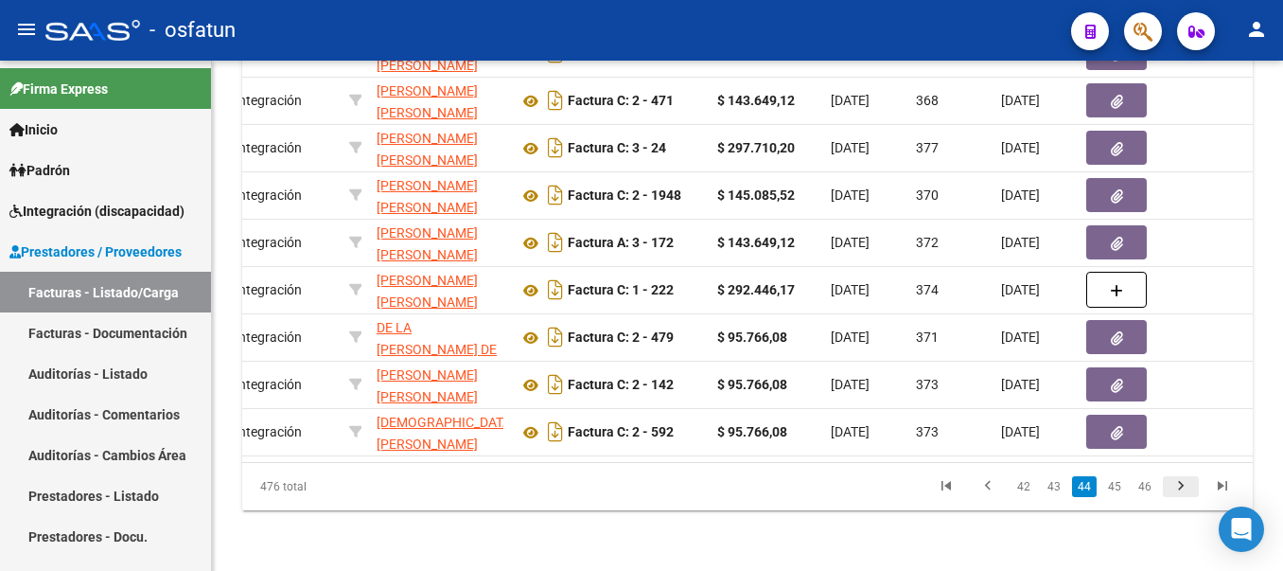
click at [1179, 484] on icon "go to next page" at bounding box center [1181, 488] width 25 height 23
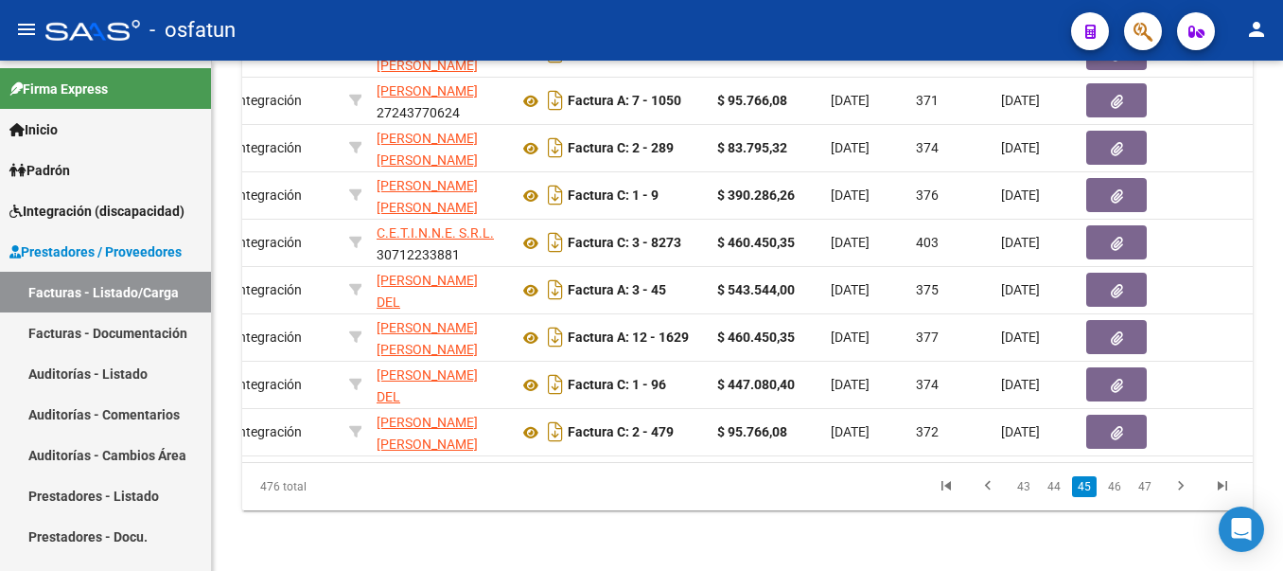
click at [1179, 483] on icon "go to next page" at bounding box center [1181, 488] width 25 height 23
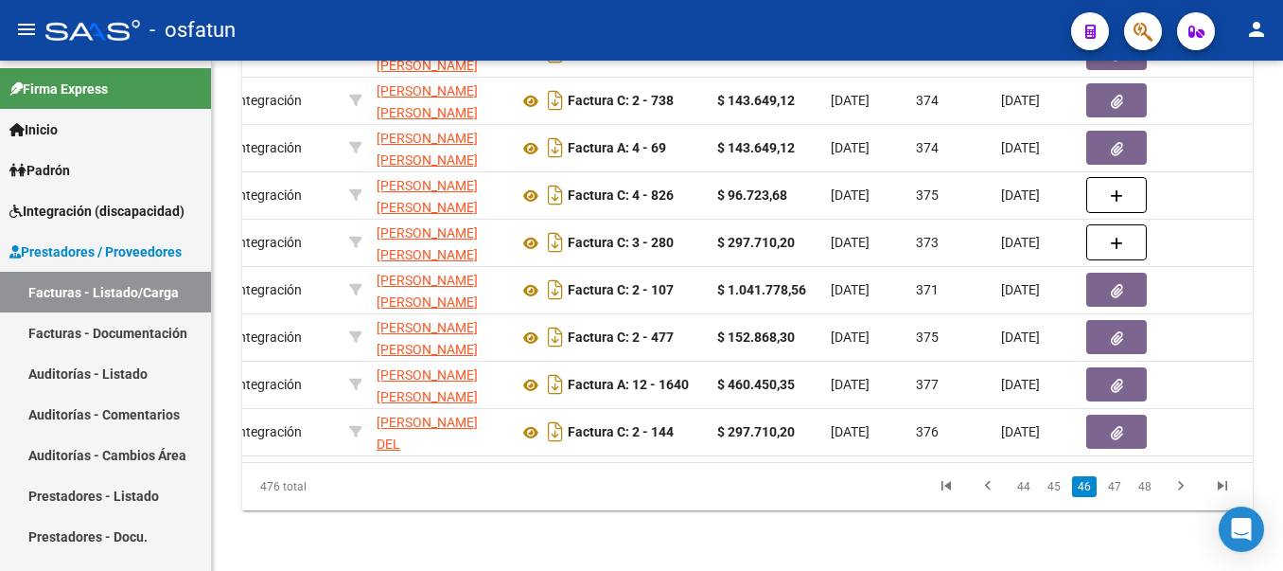
click at [1179, 483] on icon "go to next page" at bounding box center [1181, 488] width 25 height 23
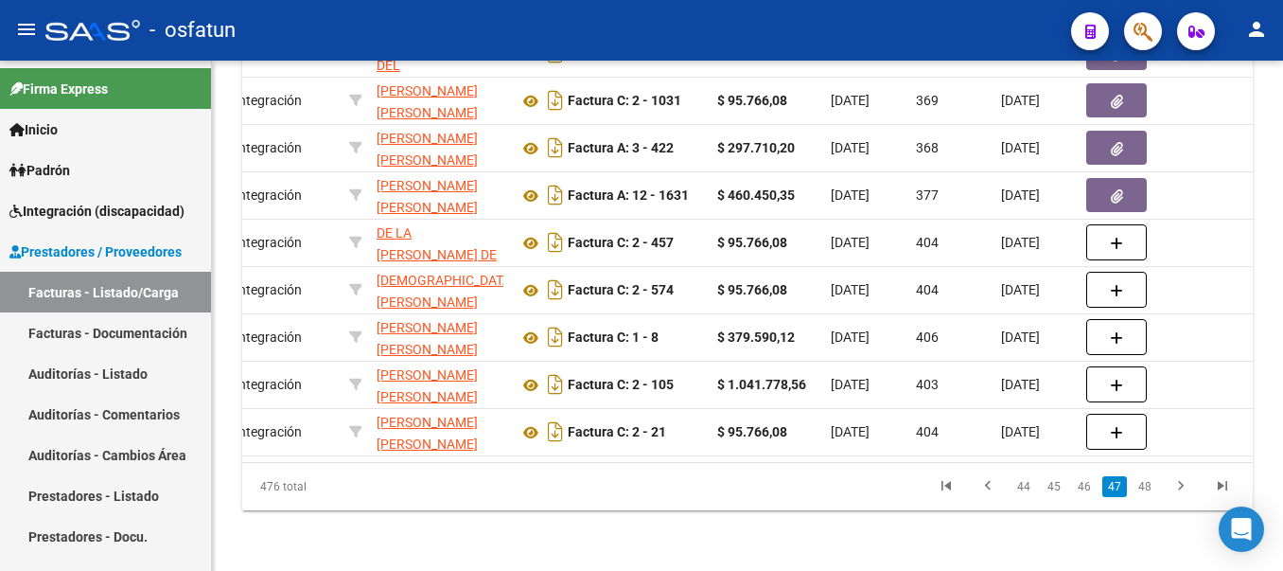
click at [1179, 483] on icon "go to next page" at bounding box center [1181, 488] width 25 height 23
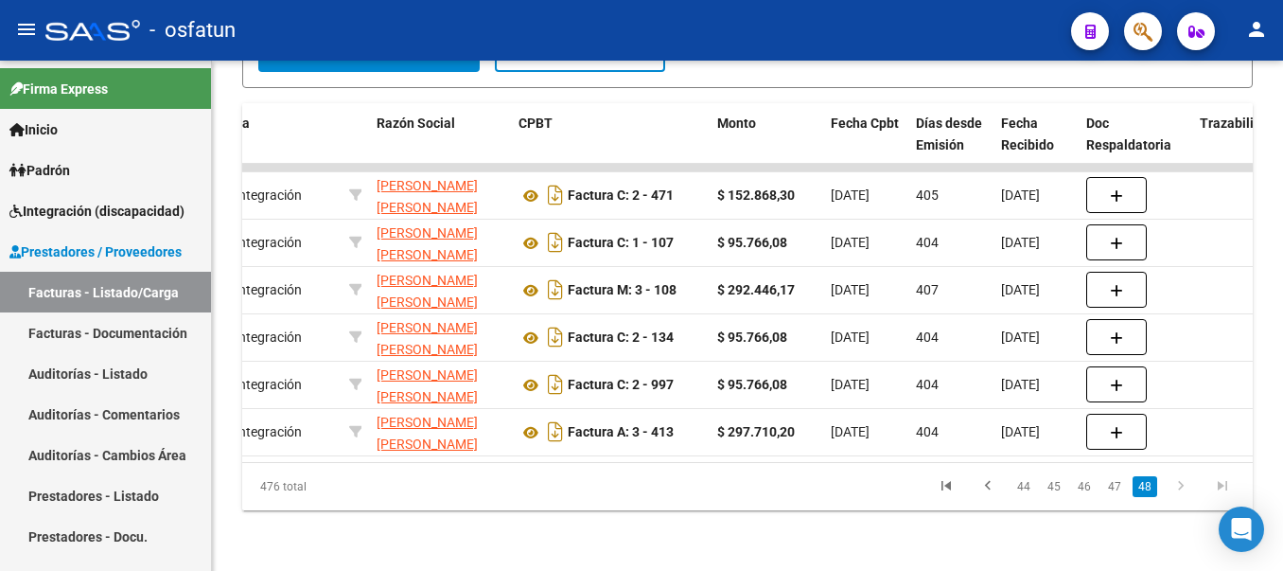
click at [1184, 488] on icon "go to next page" at bounding box center [1181, 488] width 25 height 23
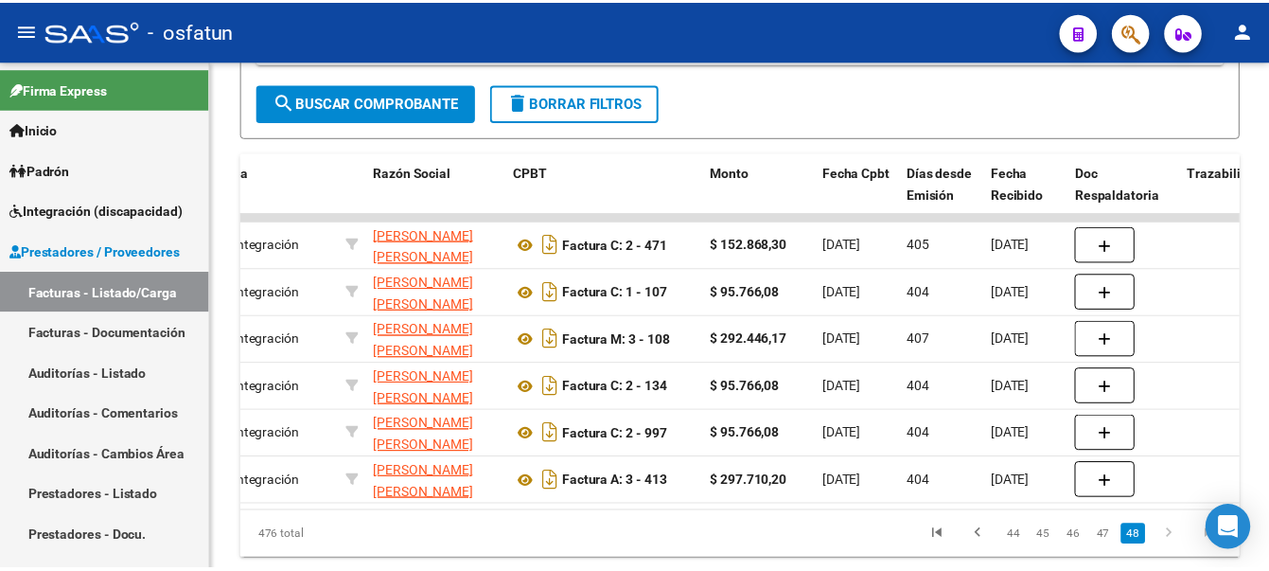
scroll to position [509, 0]
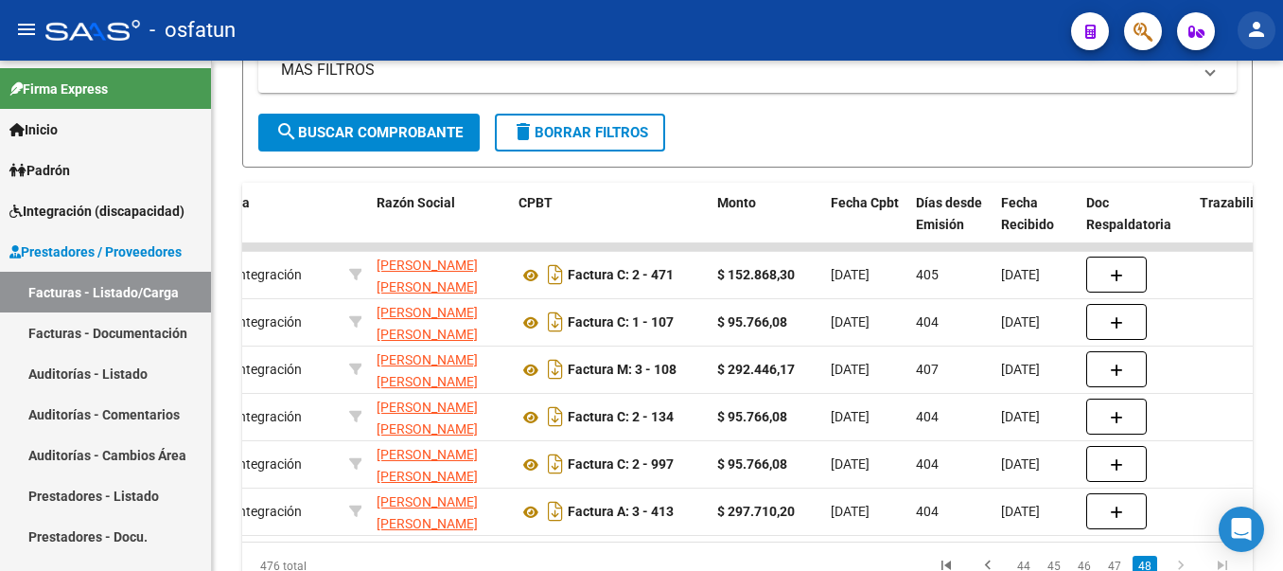
click at [1266, 34] on mat-icon "person" at bounding box center [1256, 29] width 23 height 23
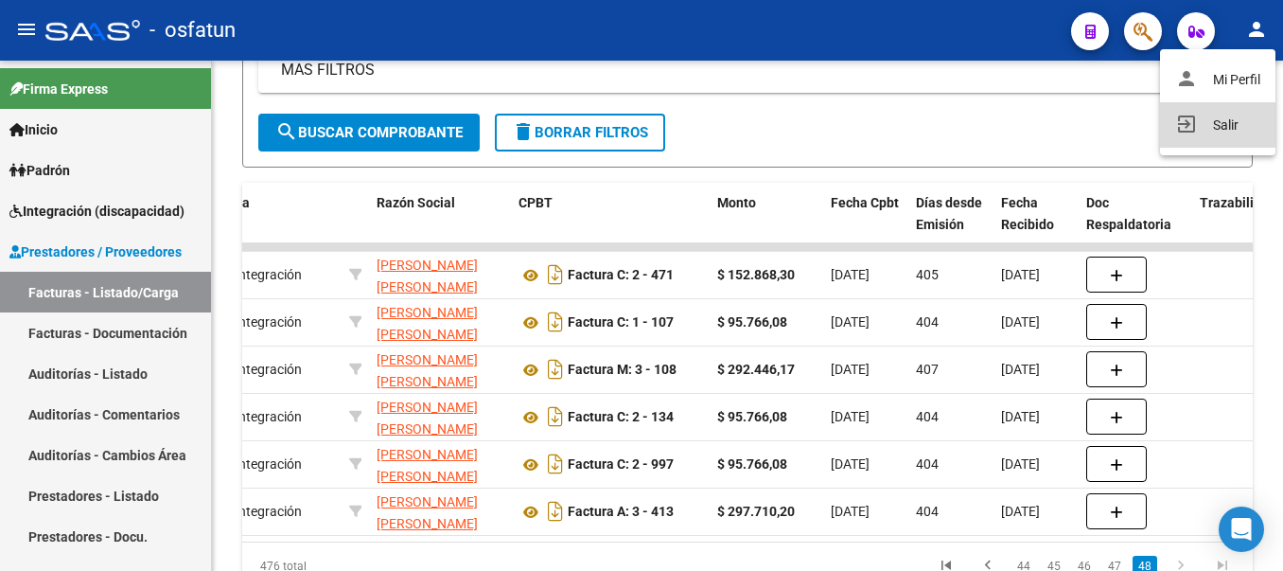
click at [1198, 119] on button "exit_to_app Salir" at bounding box center [1217, 124] width 115 height 45
